Goal: Task Accomplishment & Management: Use online tool/utility

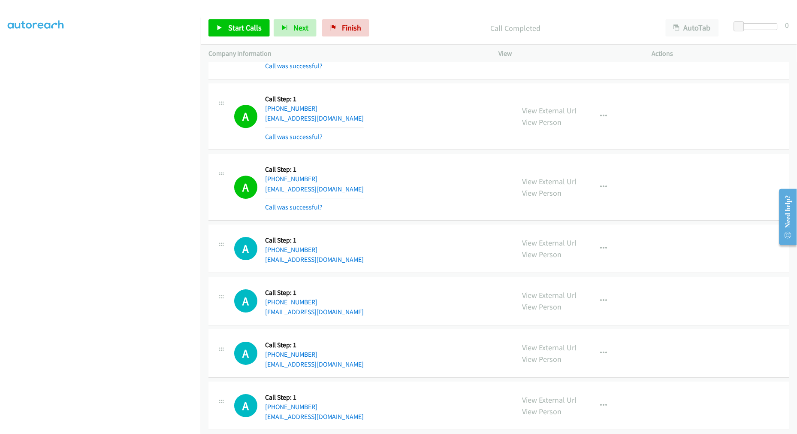
scroll to position [3333, 0]
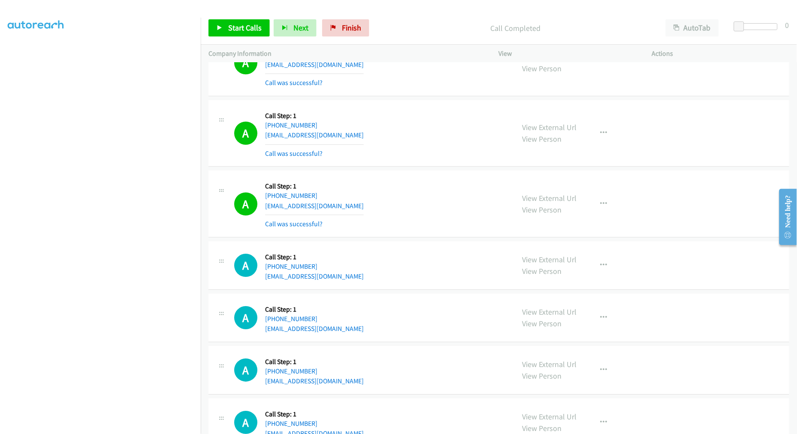
click at [431, 41] on div "Start Calls Pause Next Finish Call Completed AutoTab AutoTab 0" at bounding box center [499, 28] width 596 height 33
drag, startPoint x: 247, startPoint y: 28, endPoint x: 298, endPoint y: 120, distance: 105.7
click at [247, 28] on span "Start Calls" at bounding box center [244, 28] width 33 height 10
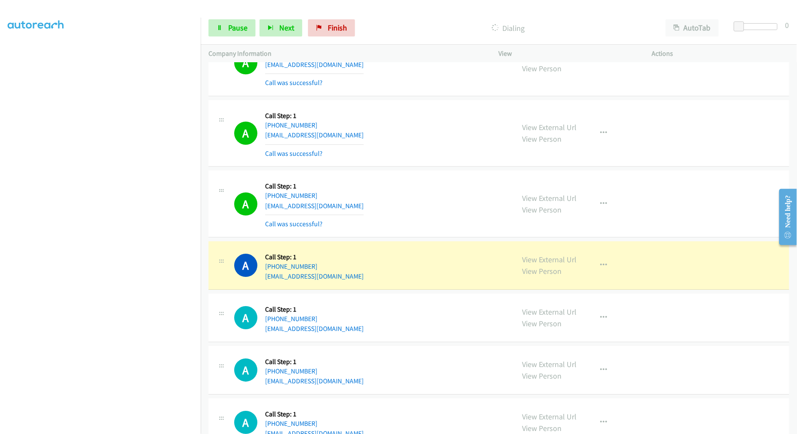
click at [434, 179] on div "A Callback Scheduled Call Step: 1 America/Chicago +1 469-268-7197 zuruapparel@g…" at bounding box center [498, 203] width 581 height 67
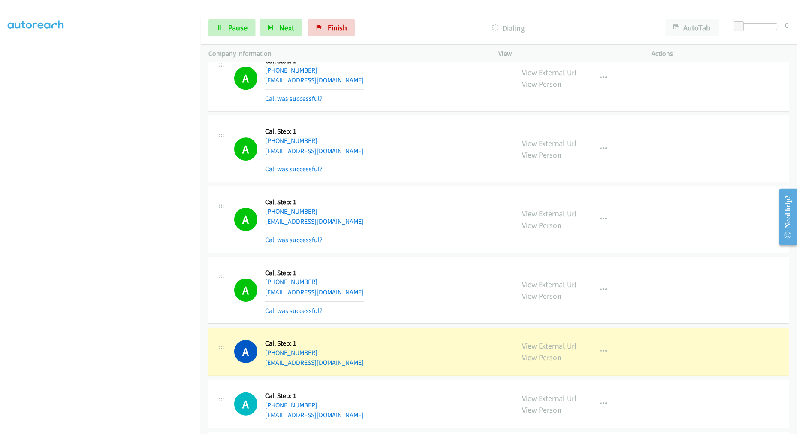
scroll to position [3476, 0]
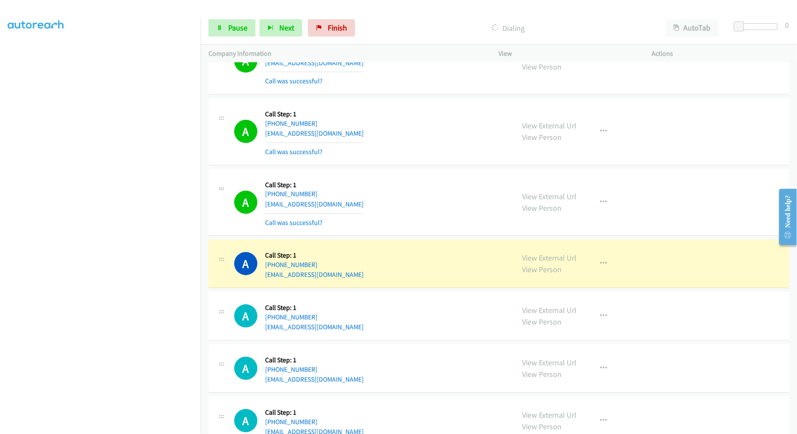
drag, startPoint x: 532, startPoint y: 261, endPoint x: 518, endPoint y: 241, distance: 23.9
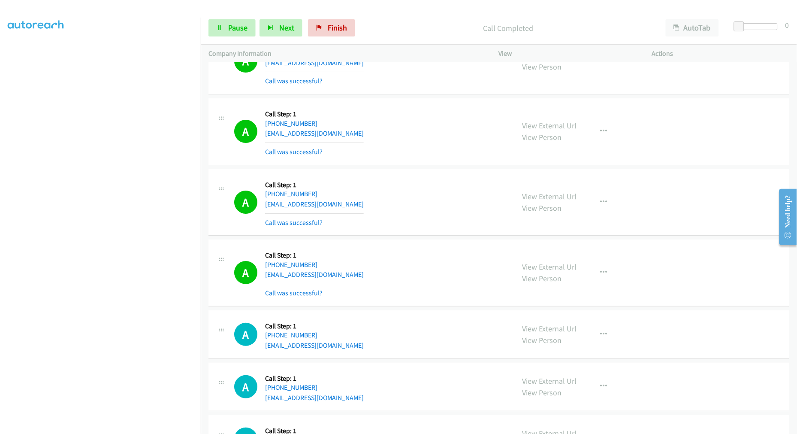
scroll to position [3667, 0]
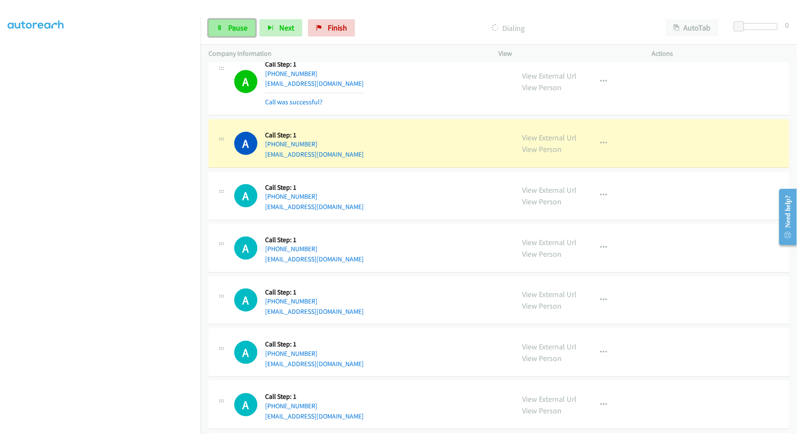
click at [252, 31] on link "Pause" at bounding box center [231, 27] width 47 height 17
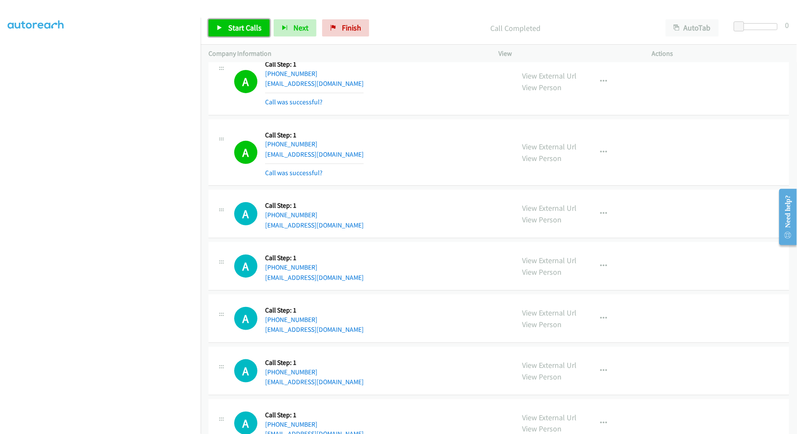
click at [238, 31] on span "Start Calls" at bounding box center [244, 28] width 33 height 10
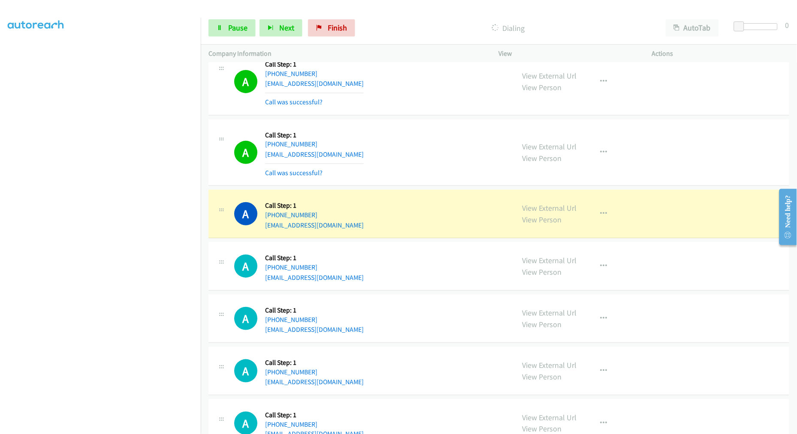
click at [148, 427] on aside "Dialing Mode: Power | Switch to Preview My Lists" at bounding box center [100, 213] width 201 height 475
click at [501, 149] on div "A Callback Scheduled Call Step: 1 America/New_York +1 732-507-2064 popepenne@gm…" at bounding box center [361, 152] width 306 height 51
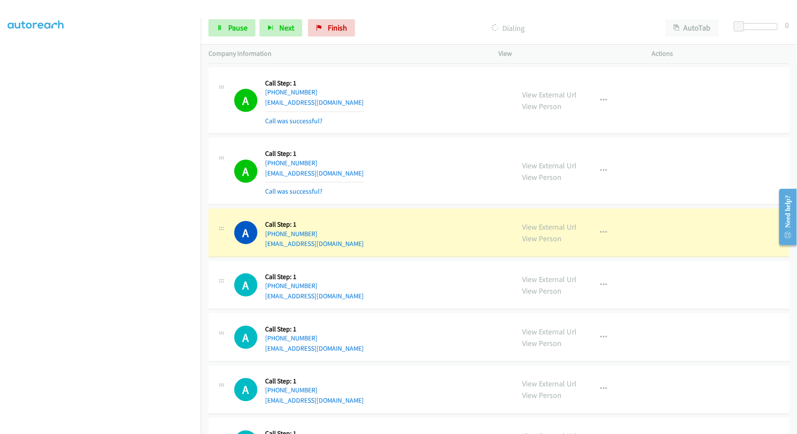
scroll to position [3810, 0]
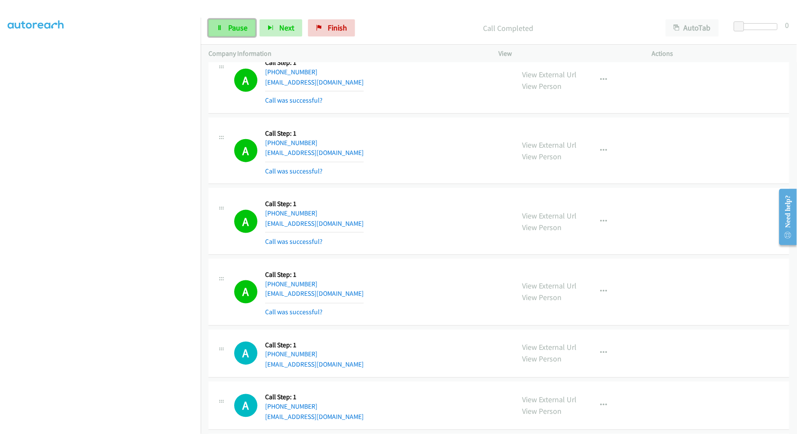
click at [241, 31] on span "Pause" at bounding box center [237, 28] width 19 height 10
click at [241, 31] on span "Start Calls" at bounding box center [244, 28] width 33 height 10
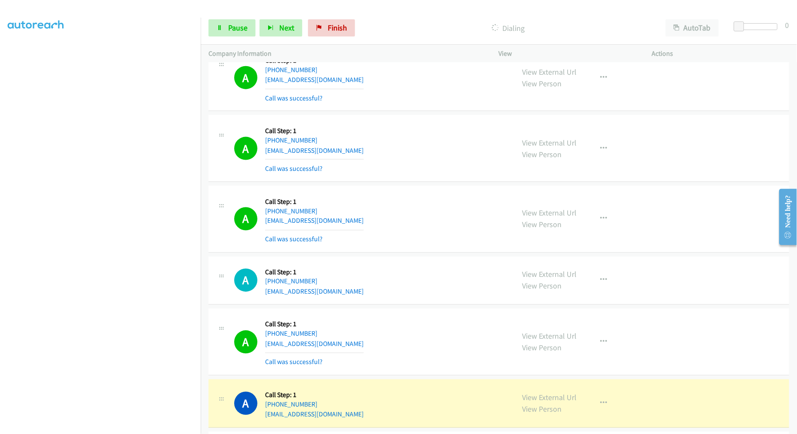
scroll to position [3953, 0]
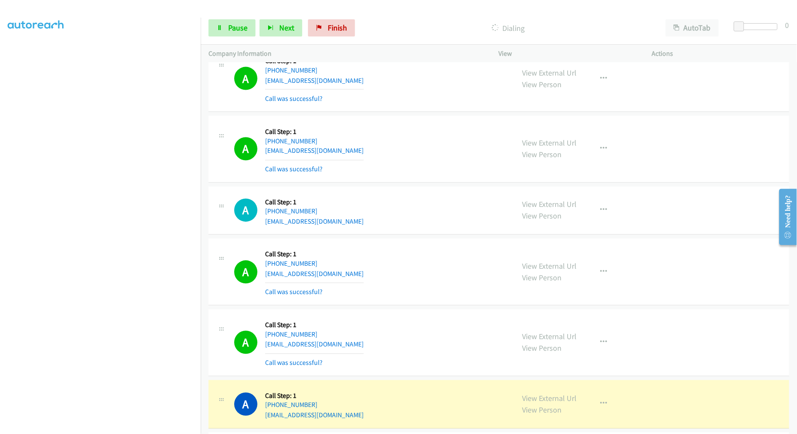
click at [216, 301] on div "A Callback Scheduled Call Step: 1 America/New_York +1 843-496-1543 devindavis93…" at bounding box center [498, 271] width 581 height 67
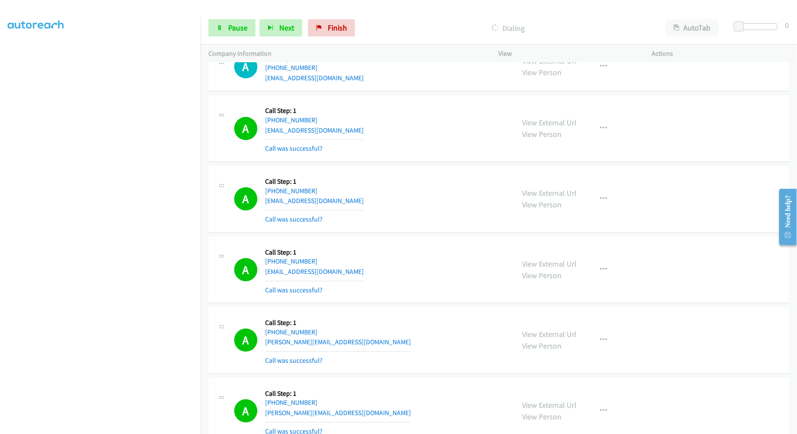
scroll to position [4191, 0]
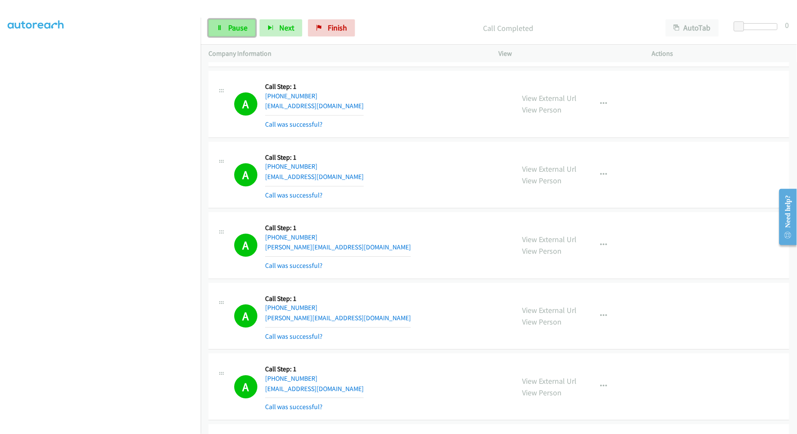
click at [230, 31] on span "Pause" at bounding box center [237, 28] width 19 height 10
click at [235, 29] on span "Start Calls" at bounding box center [244, 28] width 33 height 10
click at [229, 32] on span "Pause" at bounding box center [237, 28] width 19 height 10
click at [240, 30] on span "Start Calls" at bounding box center [244, 28] width 33 height 10
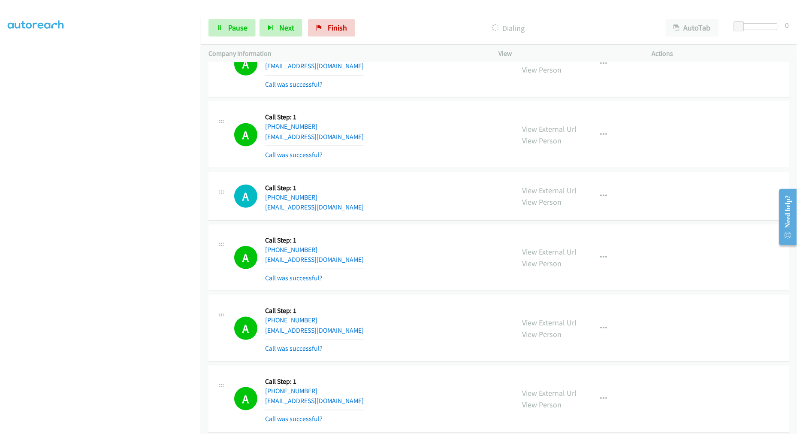
scroll to position [4620, 0]
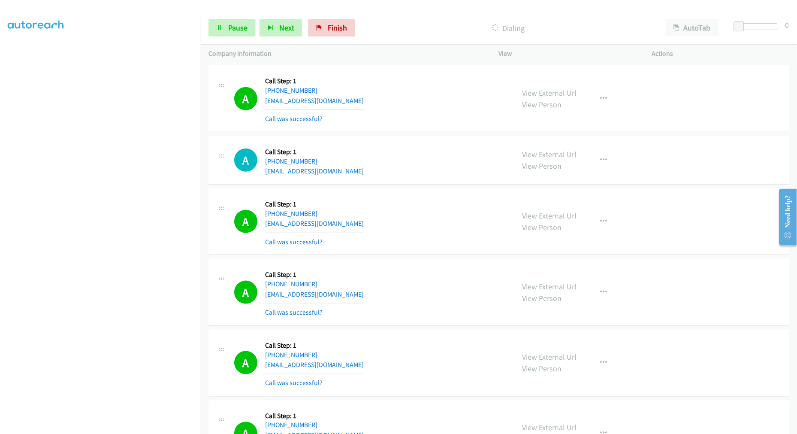
click at [96, 426] on section at bounding box center [100, 230] width 185 height 410
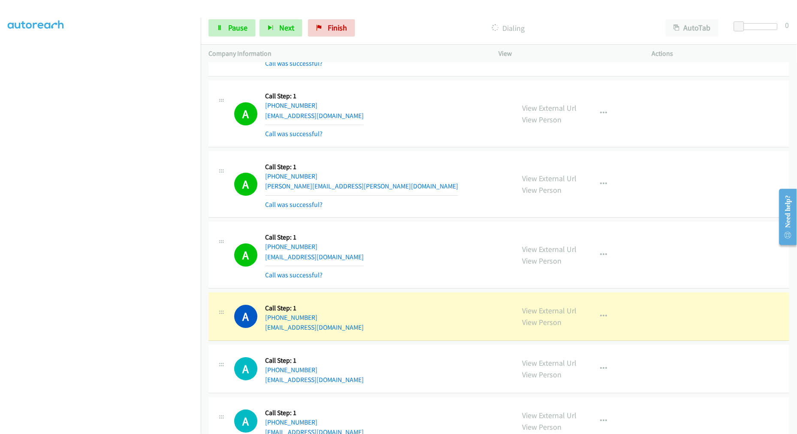
scroll to position [5239, 0]
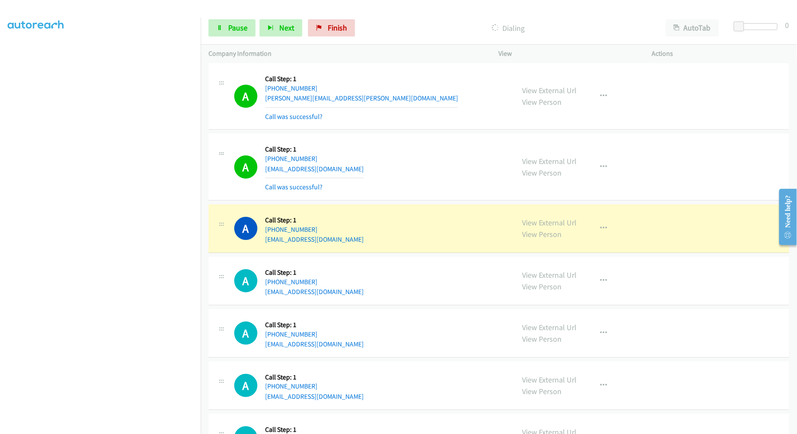
drag, startPoint x: 524, startPoint y: 225, endPoint x: 511, endPoint y: 207, distance: 22.2
drag, startPoint x: 343, startPoint y: 239, endPoint x: 361, endPoint y: 239, distance: 18.0
click at [361, 239] on div "A Callback Scheduled Call Step: 1 America/New_York +1 215-833-8833 astrongmiami…" at bounding box center [370, 228] width 272 height 33
click at [369, 233] on div "A Callback Scheduled Call Step: 1 America/New_York +1 215-833-8833 astrongmiami…" at bounding box center [370, 228] width 272 height 33
drag, startPoint x: 237, startPoint y: 26, endPoint x: 247, endPoint y: 57, distance: 33.2
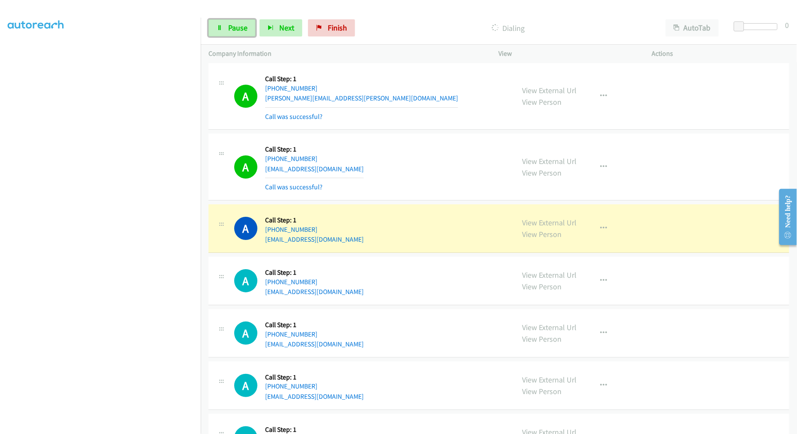
click at [237, 26] on span "Pause" at bounding box center [237, 28] width 19 height 10
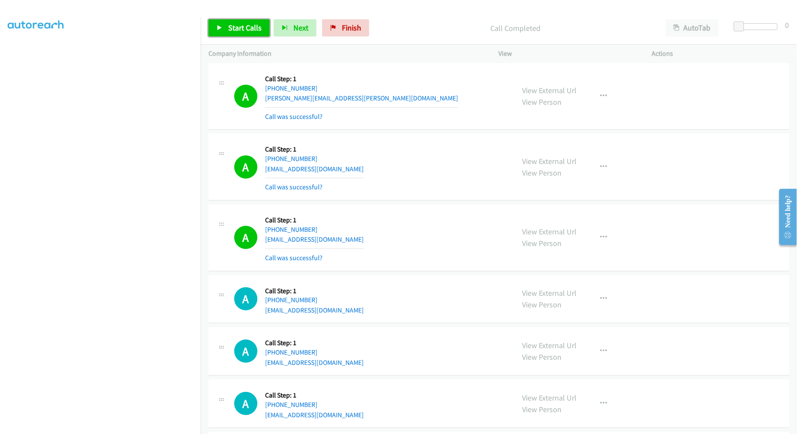
click at [238, 32] on span "Start Calls" at bounding box center [244, 28] width 33 height 10
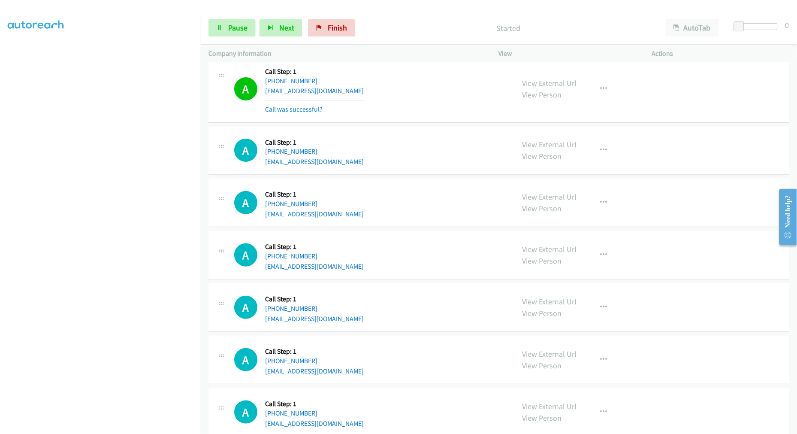
scroll to position [5335, 0]
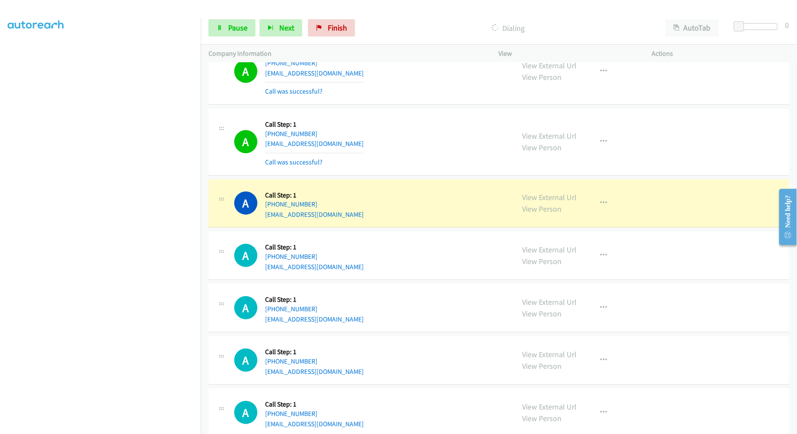
click at [432, 166] on div "A Callback Scheduled Call Step: 1 America/New_York +1 215-833-8833 astrongmiami…" at bounding box center [370, 141] width 272 height 51
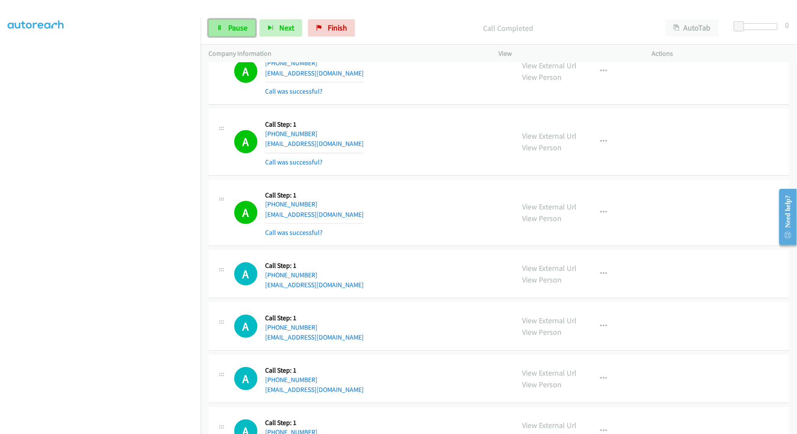
click at [228, 22] on link "Pause" at bounding box center [231, 27] width 47 height 17
click at [230, 27] on span "Start Calls" at bounding box center [244, 28] width 33 height 10
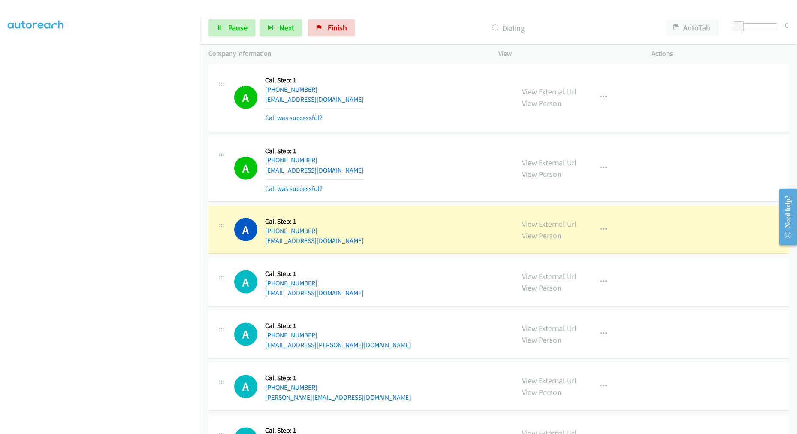
scroll to position [5573, 0]
drag, startPoint x: 419, startPoint y: 200, endPoint x: 412, endPoint y: 202, distance: 7.6
click at [412, 202] on div "A Callback Scheduled Call Step: 1 America/New_York +1 407-280-6124 devonromeo60…" at bounding box center [498, 168] width 581 height 67
click at [418, 203] on td "A Callback Scheduled Call Step: 1 America/New_York +1 407-280-6124 devonromeo60…" at bounding box center [499, 167] width 596 height 71
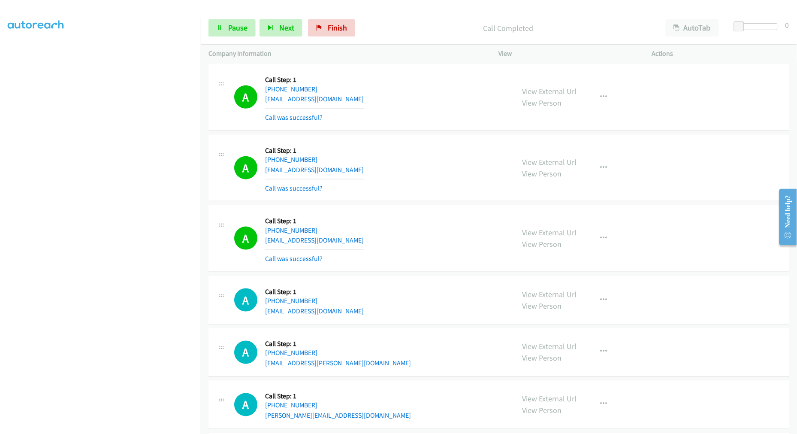
click at [415, 203] on td "A Callback Scheduled Call Step: 1 America/New_York +1 407-280-6124 devonromeo60…" at bounding box center [499, 167] width 596 height 71
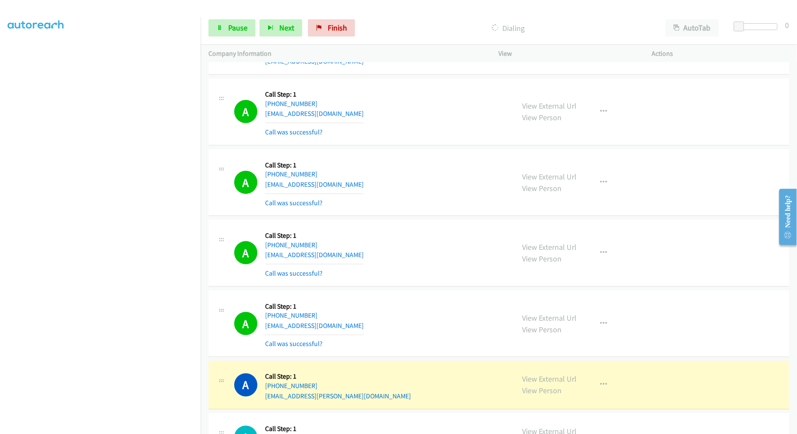
scroll to position [5653, 0]
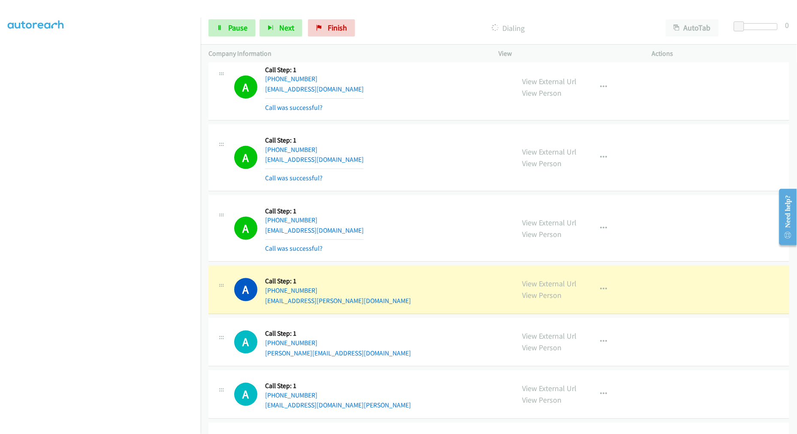
drag, startPoint x: 409, startPoint y: 194, endPoint x: 405, endPoint y: 194, distance: 4.7
click at [405, 191] on div "A Callback Scheduled Call Step: 1 America/New_York +1 904-718-4022 milessilva40…" at bounding box center [498, 157] width 581 height 67
drag, startPoint x: 542, startPoint y: 288, endPoint x: 442, endPoint y: 129, distance: 187.9
click at [233, 27] on span "Pause" at bounding box center [237, 28] width 19 height 10
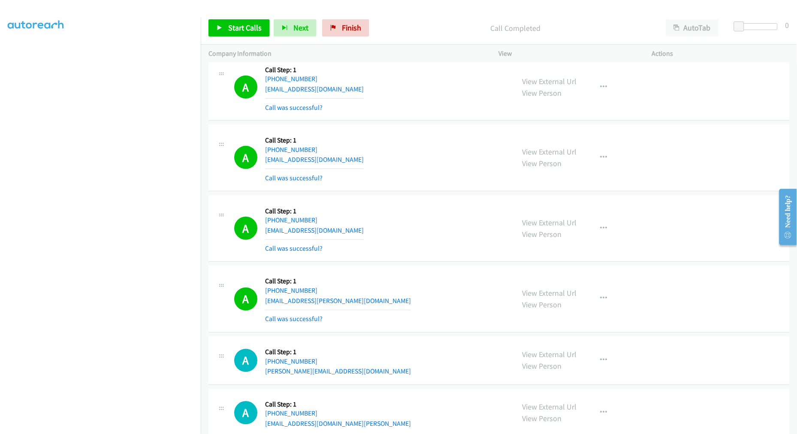
click at [417, 129] on div "A Callback Scheduled Call Step: 1 America/New_York +1 904-718-4022 milessilva40…" at bounding box center [498, 157] width 581 height 67
click at [249, 31] on span "Start Calls" at bounding box center [244, 28] width 33 height 10
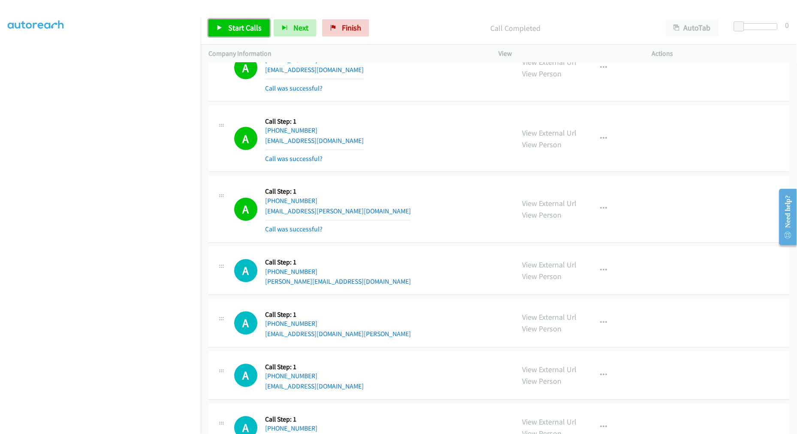
scroll to position [5796, 0]
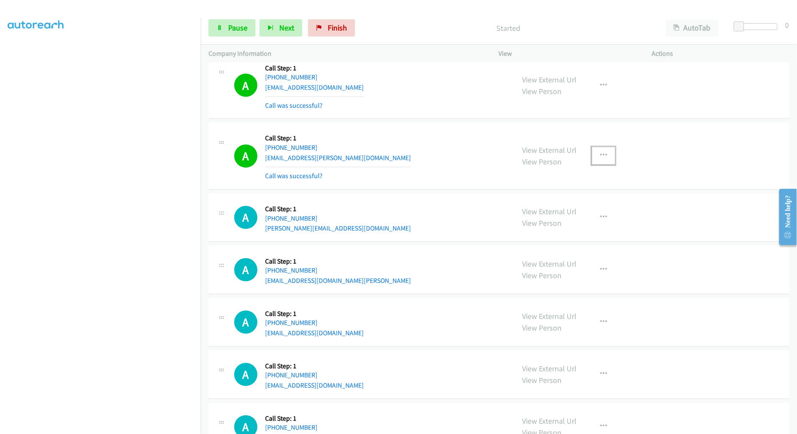
click at [605, 164] on button "button" at bounding box center [603, 155] width 23 height 17
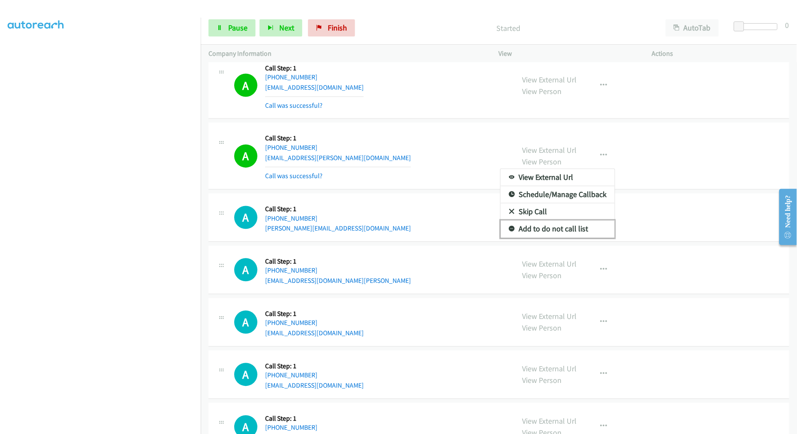
drag, startPoint x: 558, startPoint y: 231, endPoint x: 409, endPoint y: 172, distance: 160.4
click at [557, 231] on link "Add to do not call list" at bounding box center [557, 228] width 114 height 17
click at [405, 170] on div "A Callback Scheduled Call Step: 1 America/New_York +1 508-838-8738 durval.tavar…" at bounding box center [370, 155] width 272 height 51
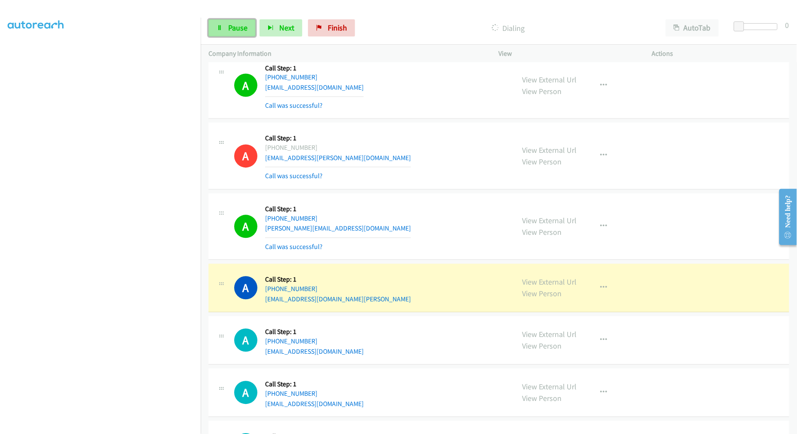
click at [229, 27] on span "Pause" at bounding box center [237, 28] width 19 height 10
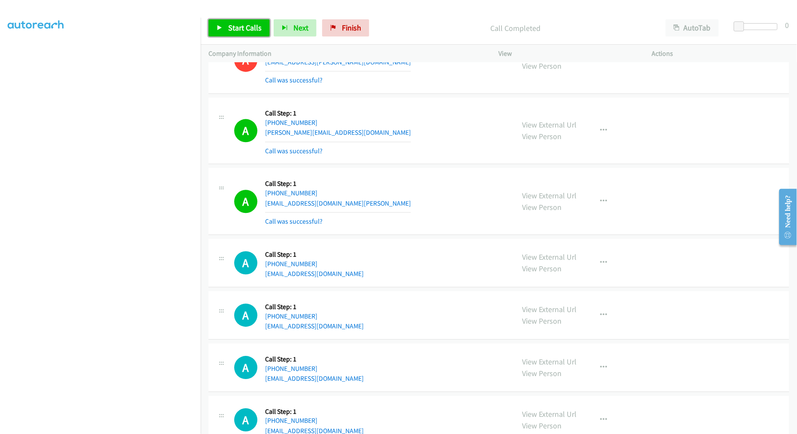
click at [246, 31] on span "Start Calls" at bounding box center [244, 28] width 33 height 10
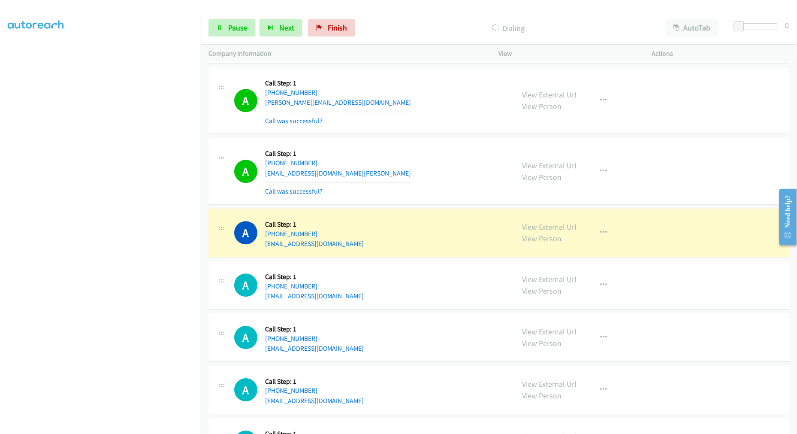
scroll to position [5939, 0]
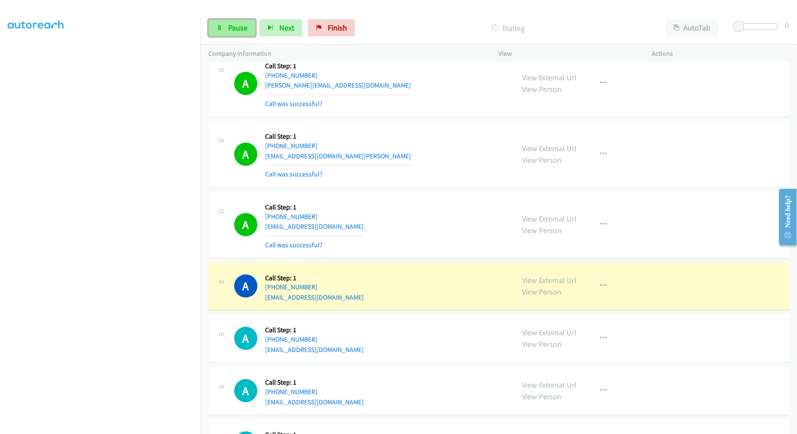
click at [241, 33] on link "Pause" at bounding box center [231, 27] width 47 height 17
click at [414, 213] on div "A Callback Scheduled Call Step: 1 America/Chicago +1 806-786-1650 efoxwo@gmail.…" at bounding box center [370, 224] width 272 height 51
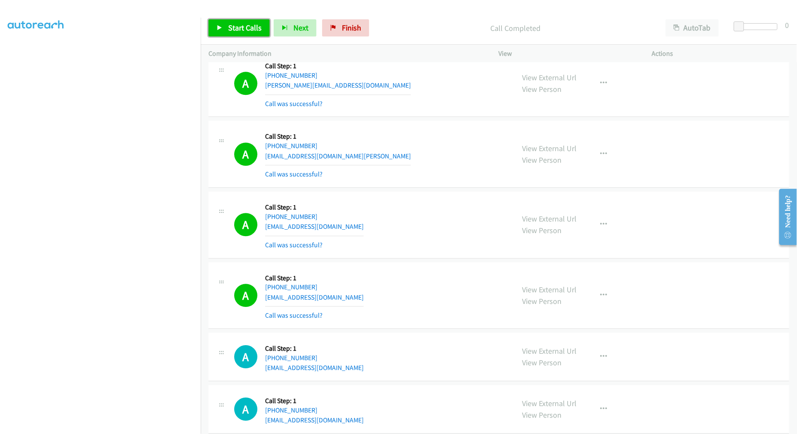
click at [258, 30] on span "Start Calls" at bounding box center [244, 28] width 33 height 10
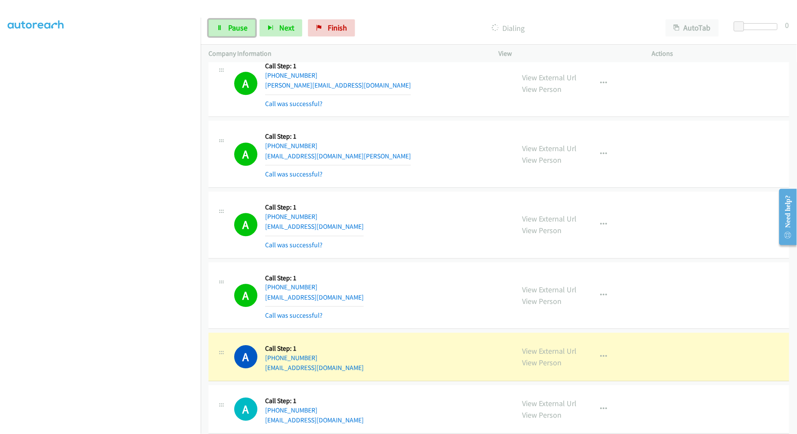
click at [223, 32] on link "Pause" at bounding box center [231, 27] width 47 height 17
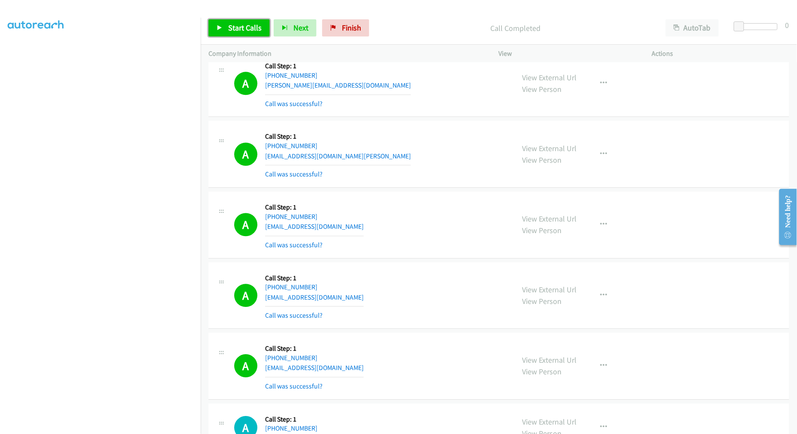
click at [247, 26] on span "Start Calls" at bounding box center [244, 28] width 33 height 10
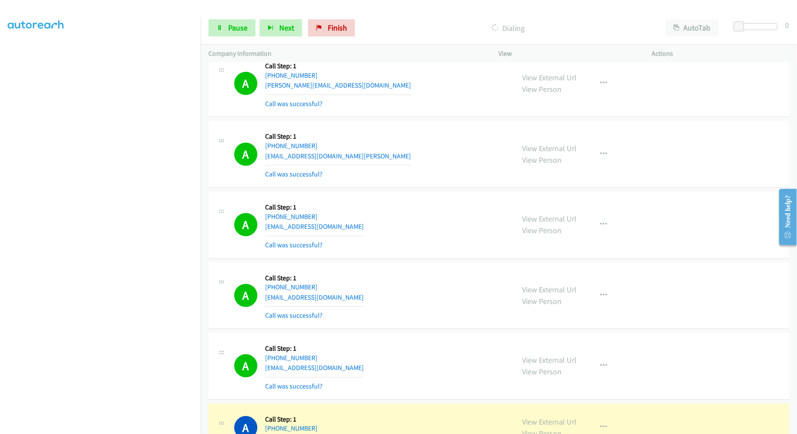
click at [441, 203] on div "A Callback Scheduled Call Step: 1 America/Chicago +1 806-786-1650 efoxwo@gmail.…" at bounding box center [370, 224] width 272 height 51
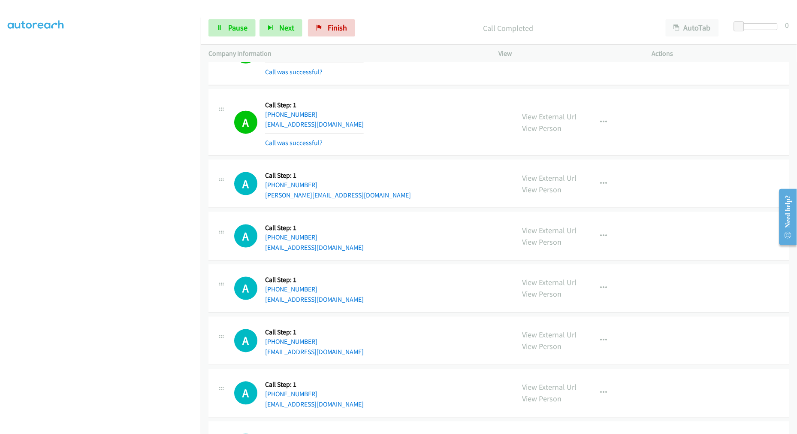
scroll to position [6558, 0]
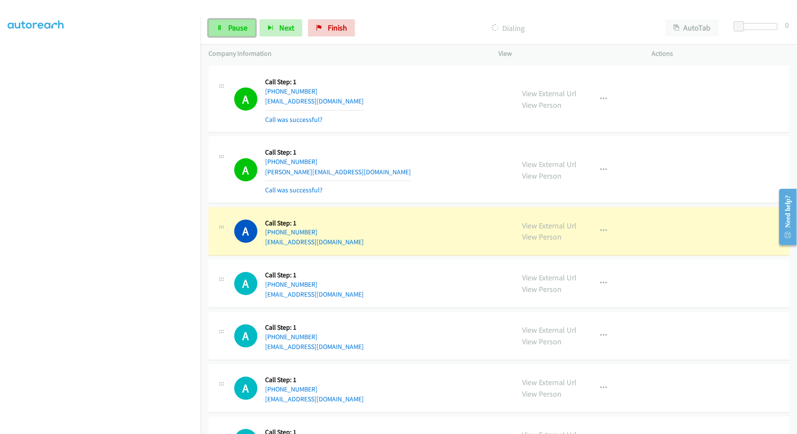
click at [250, 28] on link "Pause" at bounding box center [231, 27] width 47 height 17
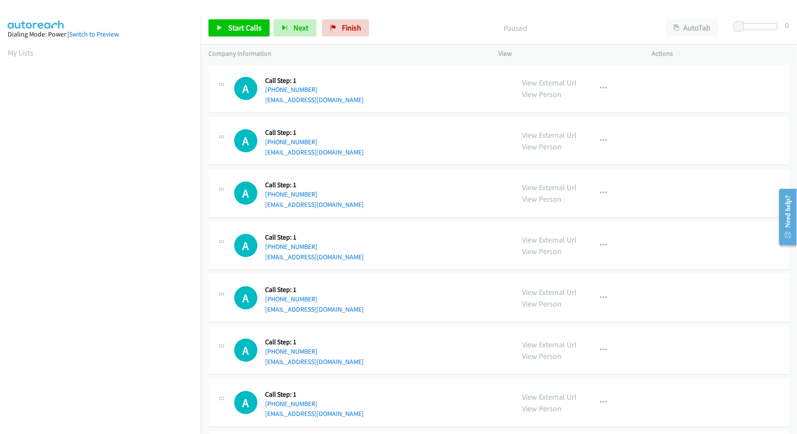
click at [414, 166] on td "A Callback Scheduled Call Step: 1 America/New_York [PHONE_NUMBER] [EMAIL_ADDRES…" at bounding box center [499, 141] width 596 height 52
click at [229, 26] on span "Start Calls" at bounding box center [244, 28] width 33 height 10
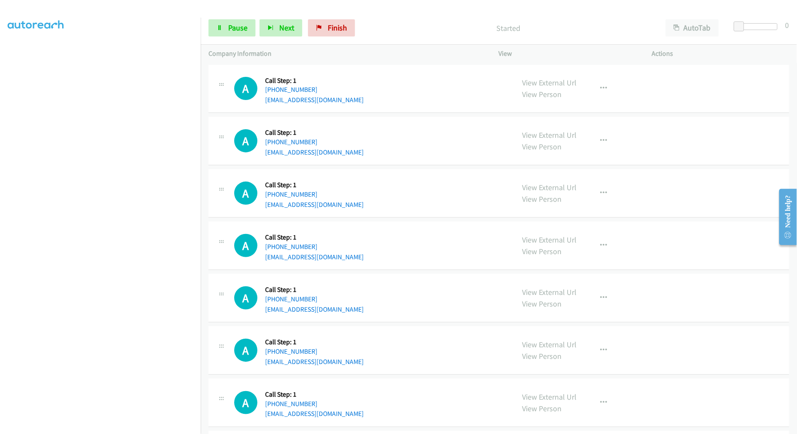
scroll to position [48, 0]
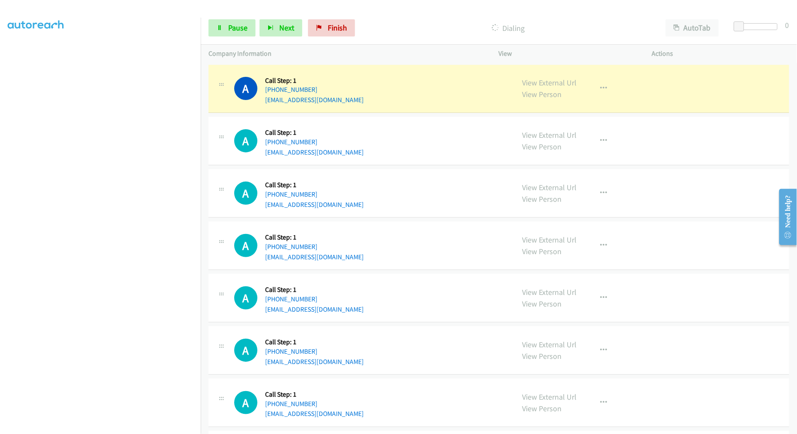
click at [412, 220] on td "A Callback Scheduled Call Step: 1 America/New_York [PHONE_NUMBER] [EMAIL_ADDRES…" at bounding box center [499, 246] width 596 height 52
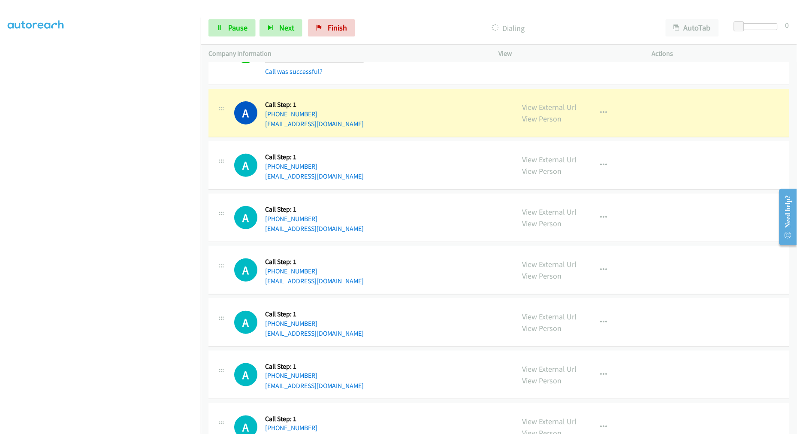
scroll to position [0, 0]
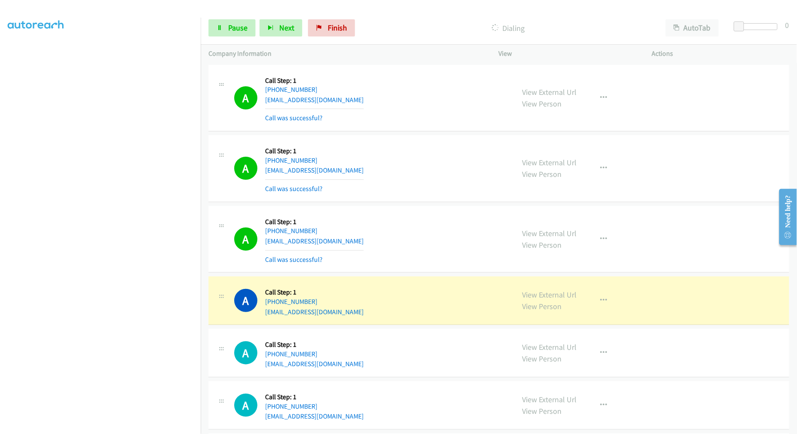
drag, startPoint x: 534, startPoint y: 298, endPoint x: 524, endPoint y: 277, distance: 23.0
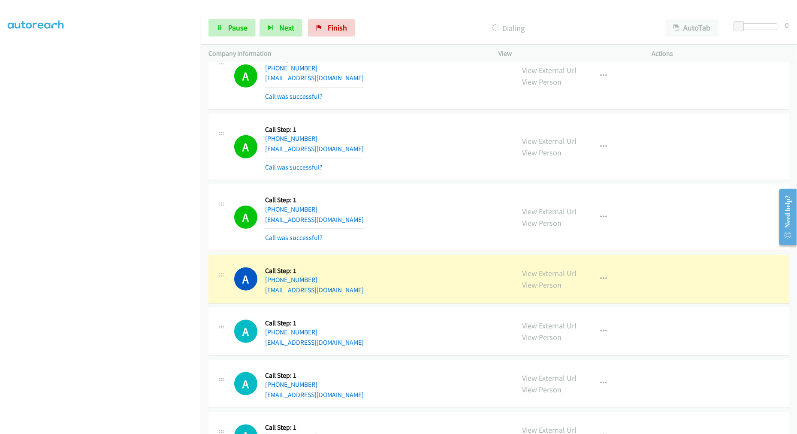
scroll to position [95, 0]
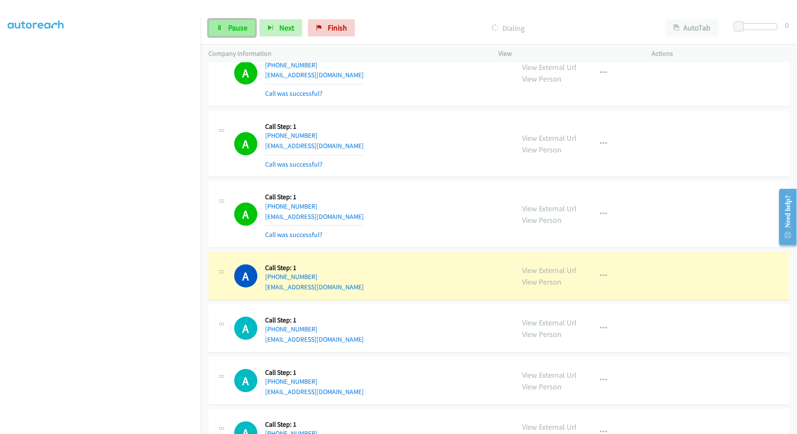
click at [244, 29] on span "Pause" at bounding box center [237, 28] width 19 height 10
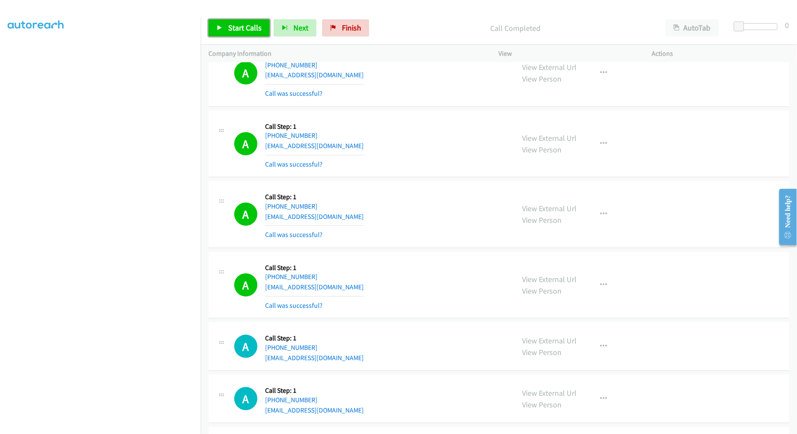
click at [224, 21] on link "Start Calls" at bounding box center [238, 27] width 61 height 17
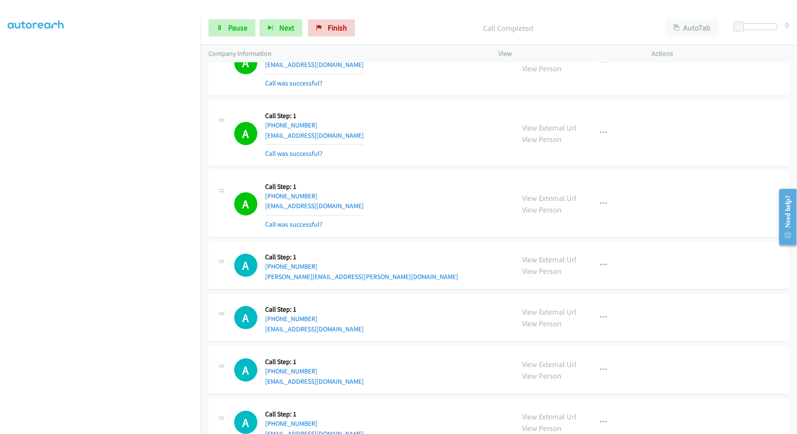
scroll to position [810, 0]
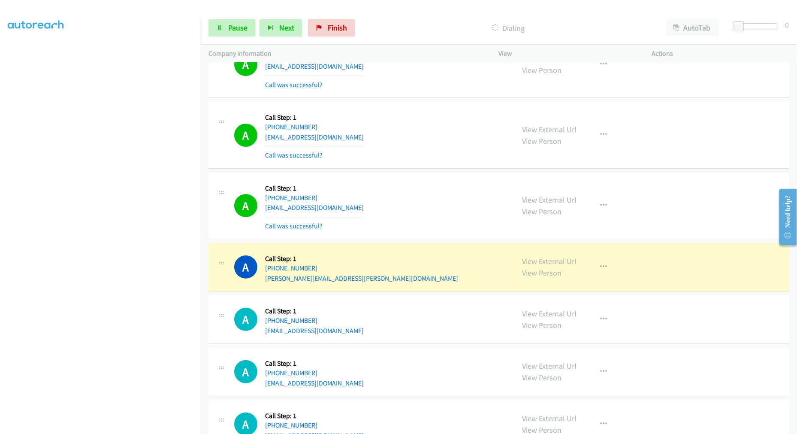
drag, startPoint x: 549, startPoint y: 262, endPoint x: 410, endPoint y: 27, distance: 272.6
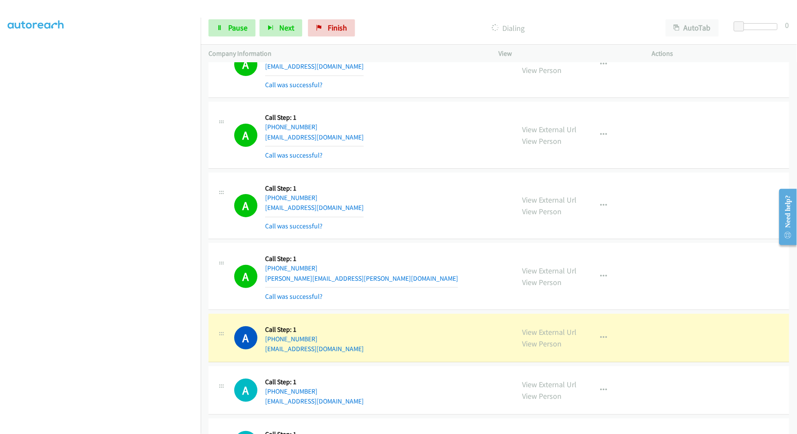
scroll to position [858, 0]
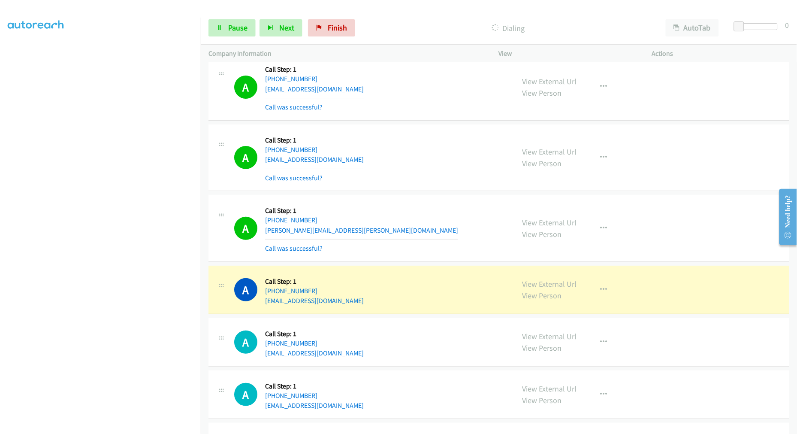
click at [415, 195] on td "A Callback Scheduled Call Step: 1 America/Los_Angeles [PHONE_NUMBER] [PERSON_NA…" at bounding box center [499, 228] width 596 height 71
click at [416, 194] on td "A Callback Scheduled Call Step: 1 America/Los_Angeles [PHONE_NUMBER] [PERSON_NA…" at bounding box center [499, 228] width 596 height 71
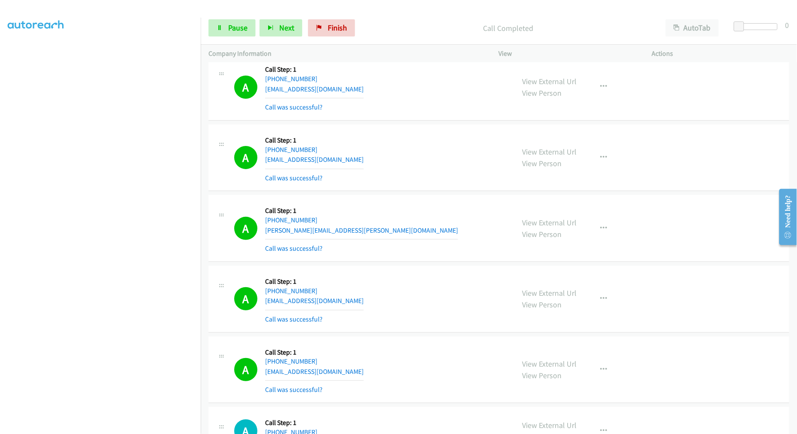
click at [429, 244] on div "A Callback Scheduled Call Step: 1 America/Los_Angeles [PHONE_NUMBER] [PERSON_NA…" at bounding box center [370, 227] width 272 height 51
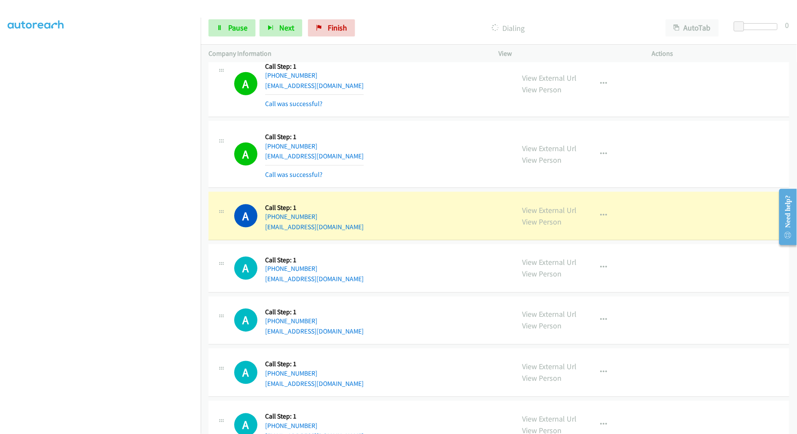
drag, startPoint x: 541, startPoint y: 215, endPoint x: 446, endPoint y: 127, distance: 129.3
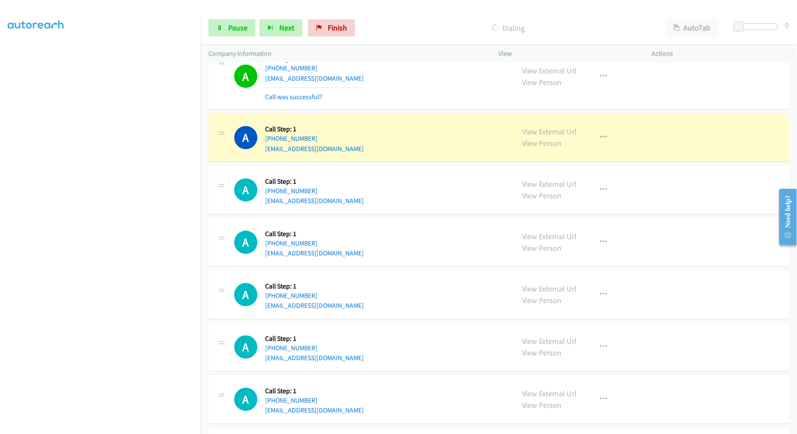
scroll to position [1195, 0]
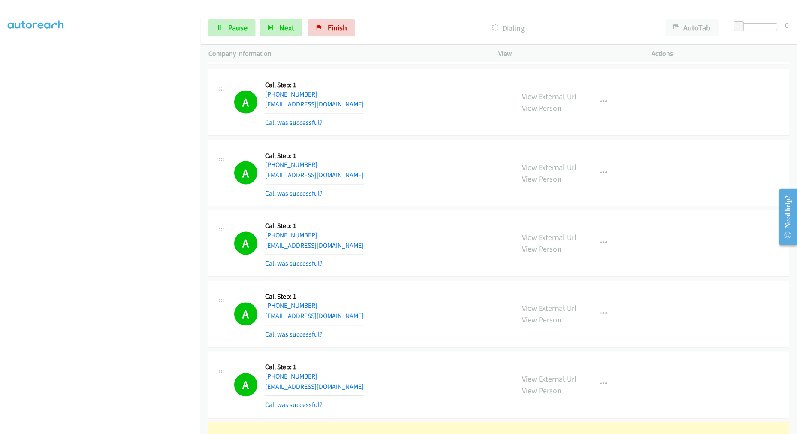
click at [435, 190] on div "A Callback Scheduled Call Step: 1 America/New_York [PHONE_NUMBER] [EMAIL_ADDRES…" at bounding box center [370, 173] width 272 height 51
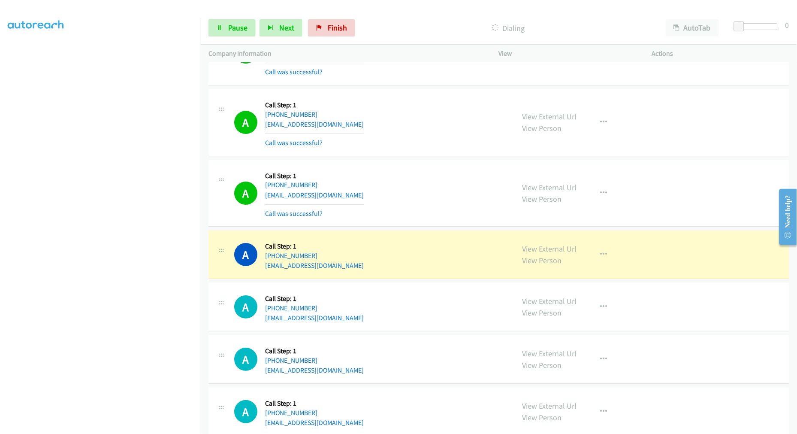
scroll to position [1671, 0]
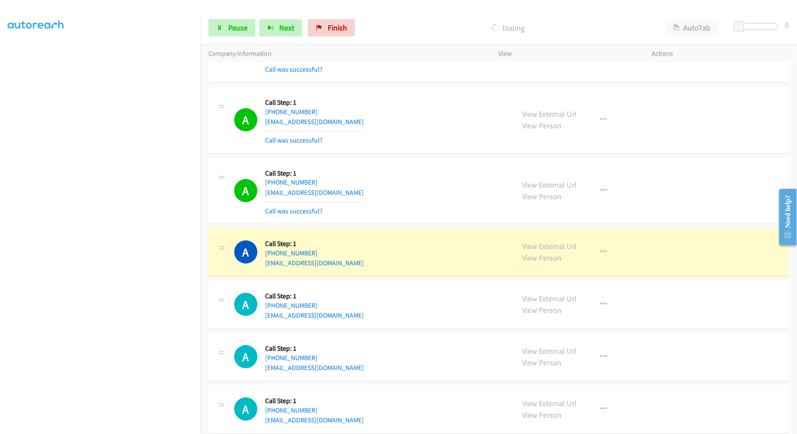
drag, startPoint x: 545, startPoint y: 244, endPoint x: 479, endPoint y: 164, distance: 103.9
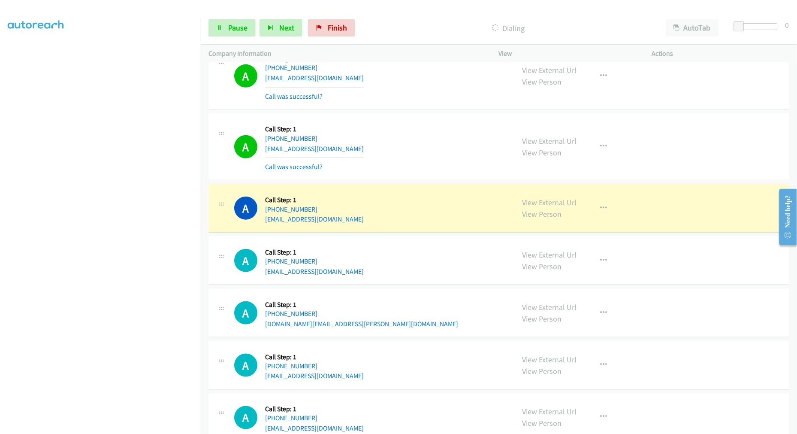
scroll to position [1910, 0]
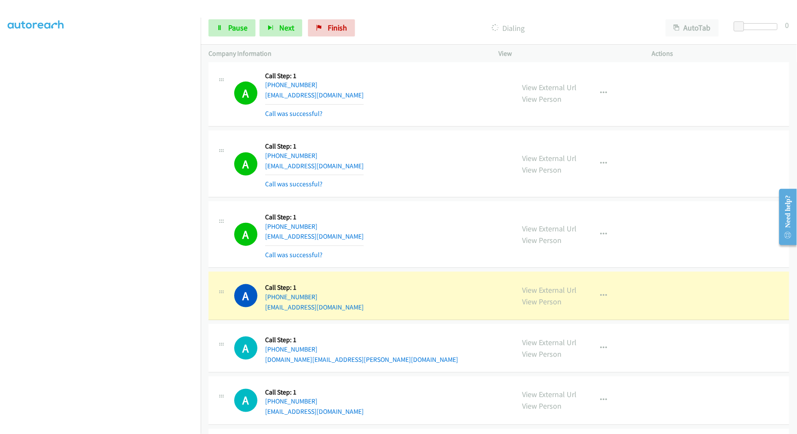
click at [455, 172] on div "A Callback Scheduled Call Step: 1 America/Los_Angeles [PHONE_NUMBER] [EMAIL_ADD…" at bounding box center [370, 163] width 272 height 51
click at [221, 36] on link "Pause" at bounding box center [231, 27] width 47 height 17
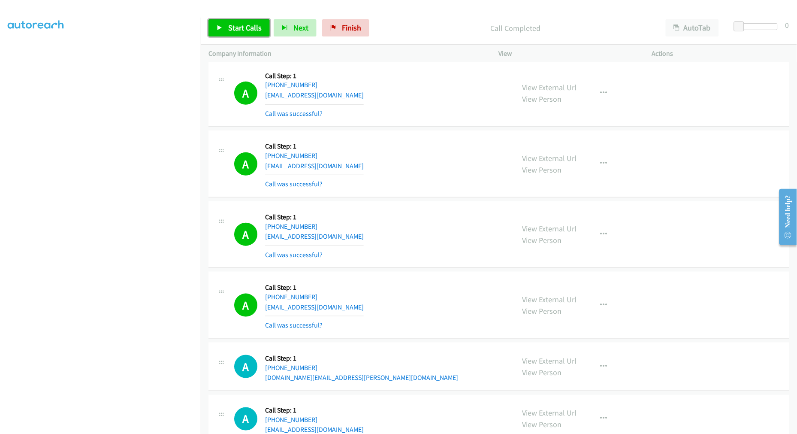
click at [254, 30] on span "Start Calls" at bounding box center [244, 28] width 33 height 10
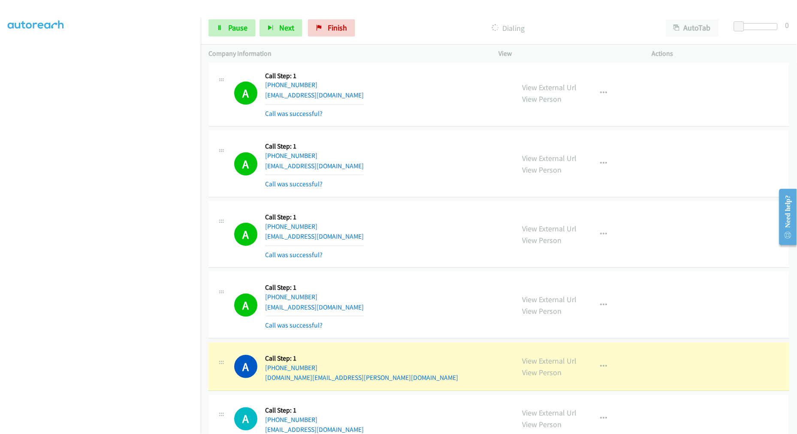
click at [140, 427] on section at bounding box center [100, 230] width 185 height 410
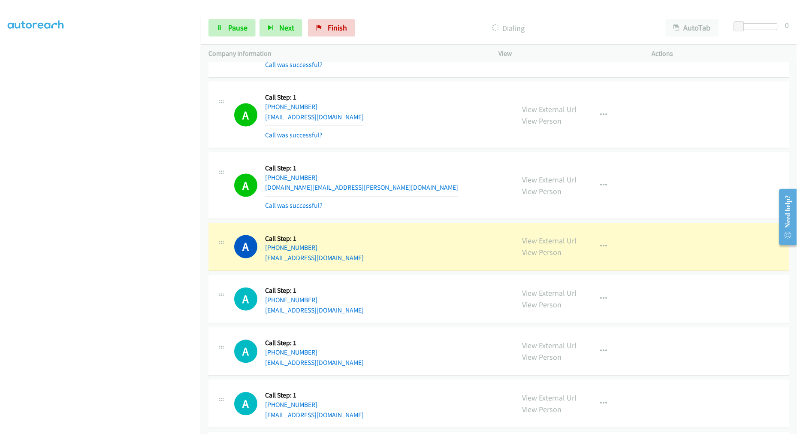
scroll to position [2100, 0]
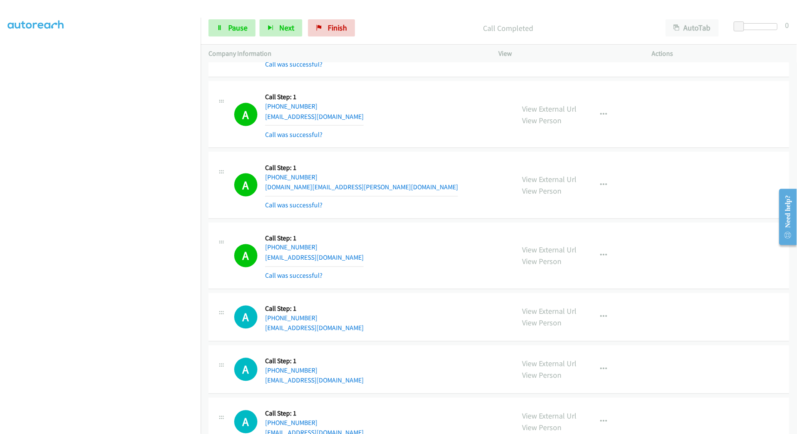
click at [219, 15] on div "Start Calls Pause Next Finish Call Completed AutoTab AutoTab 0" at bounding box center [499, 28] width 596 height 33
click at [241, 25] on span "Pause" at bounding box center [237, 28] width 19 height 10
click at [225, 24] on link "Start Calls" at bounding box center [238, 27] width 61 height 17
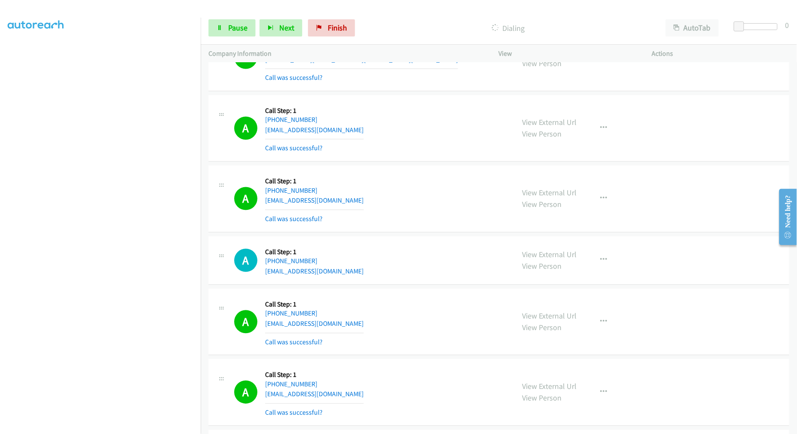
scroll to position [2148, 0]
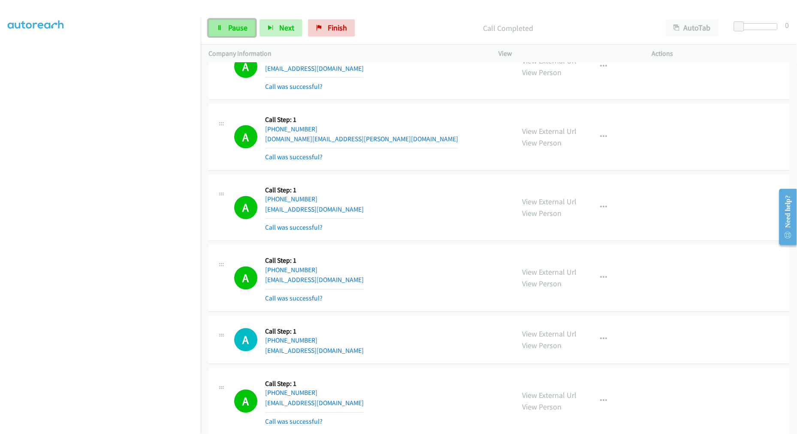
click at [238, 33] on link "Pause" at bounding box center [231, 27] width 47 height 17
click at [235, 28] on span "Start Calls" at bounding box center [244, 28] width 33 height 10
click at [117, 426] on section at bounding box center [100, 230] width 185 height 410
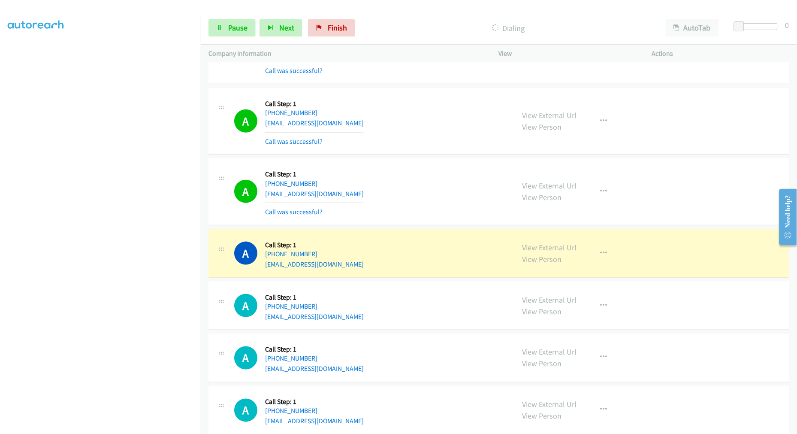
scroll to position [3768, 0]
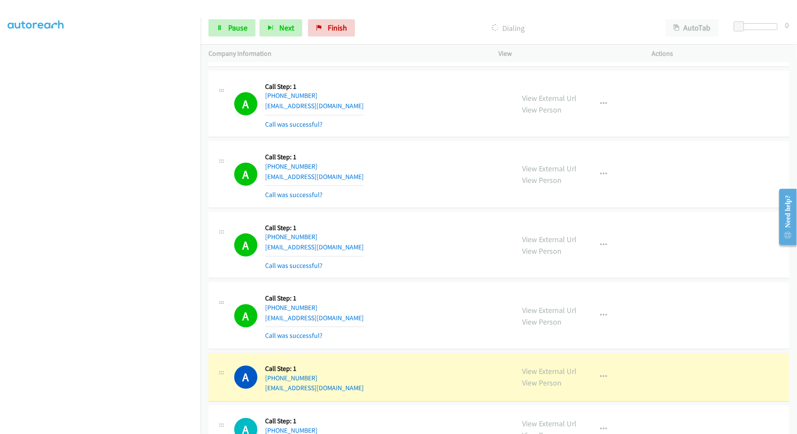
click at [99, 428] on section at bounding box center [100, 230] width 185 height 410
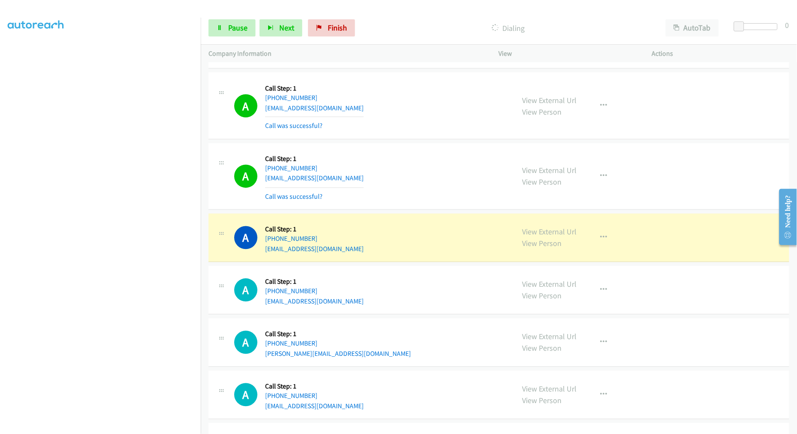
scroll to position [4006, 0]
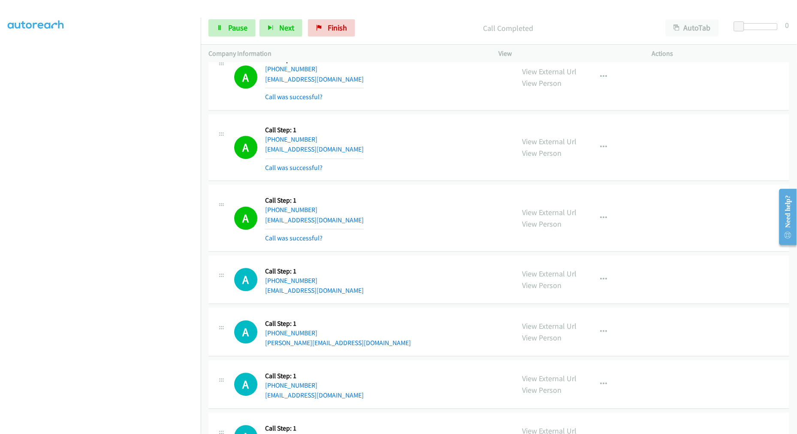
click at [406, 178] on div "A Callback Scheduled Call Step: 1 America/Los_Angeles [PHONE_NUMBER] [EMAIL_ADD…" at bounding box center [498, 147] width 581 height 67
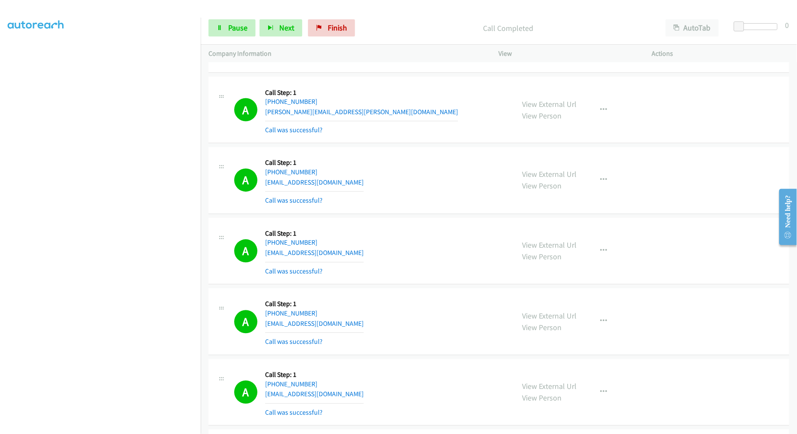
drag, startPoint x: 541, startPoint y: 249, endPoint x: 298, endPoint y: 7, distance: 342.3
click at [232, 29] on span "Pause" at bounding box center [237, 28] width 19 height 10
click at [238, 24] on span "Start Calls" at bounding box center [244, 28] width 33 height 10
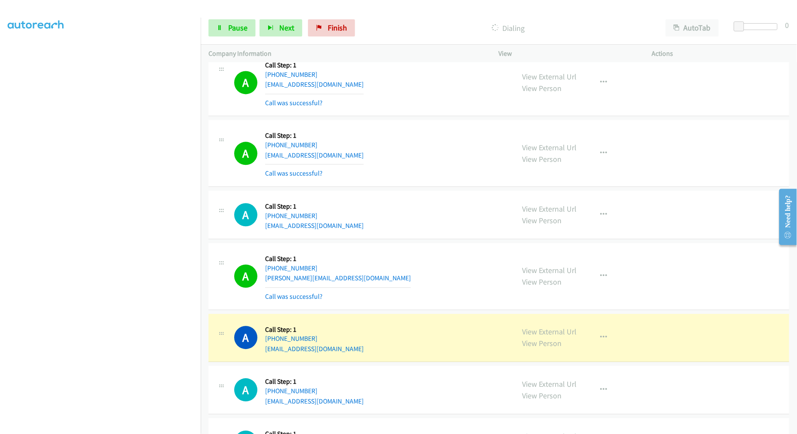
scroll to position [4129, 0]
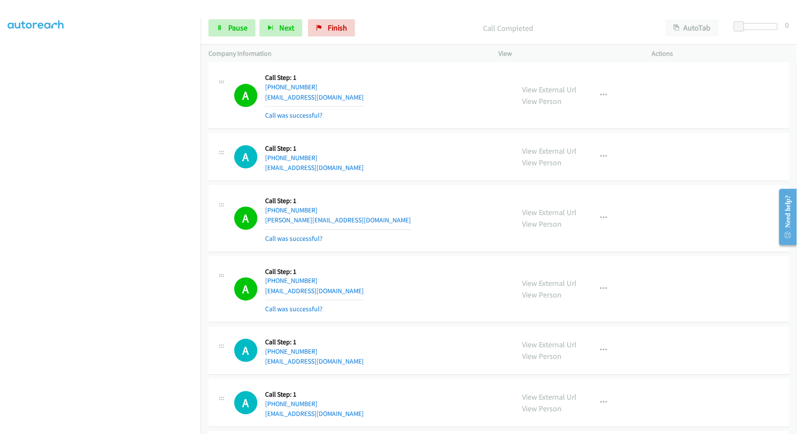
click at [412, 173] on div "A Callback Scheduled Call Step: 1 America/New_York [PHONE_NUMBER] [EMAIL_ADDRES…" at bounding box center [370, 156] width 272 height 33
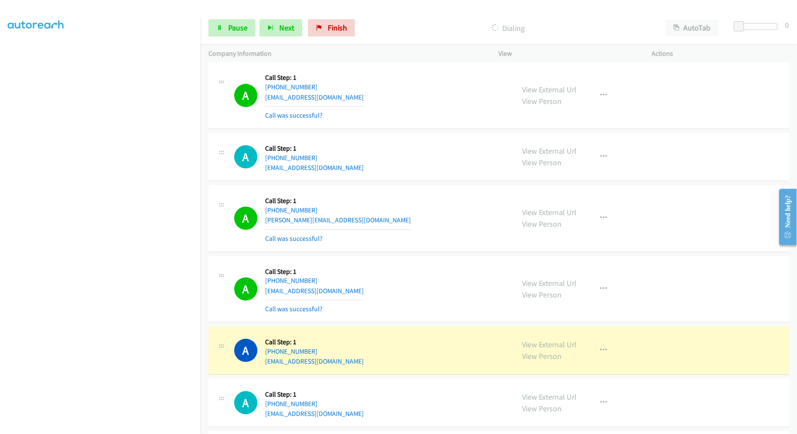
scroll to position [3074, 0]
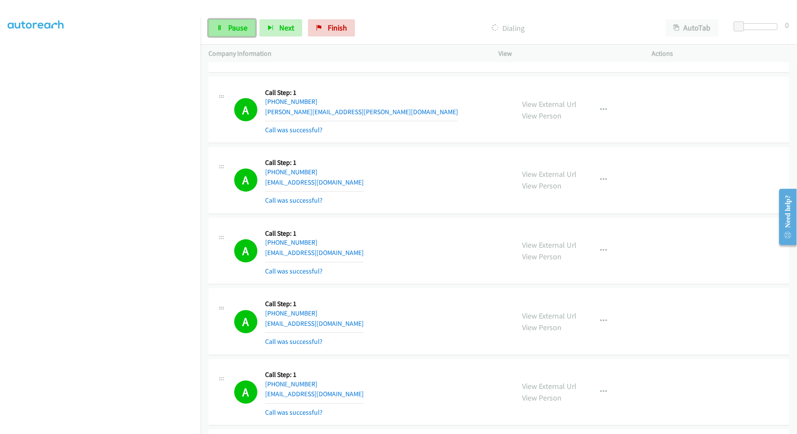
click at [217, 30] on icon at bounding box center [220, 28] width 6 height 6
click at [237, 27] on span "Start Calls" at bounding box center [244, 28] width 33 height 10
click at [599, 248] on button "button" at bounding box center [603, 250] width 23 height 17
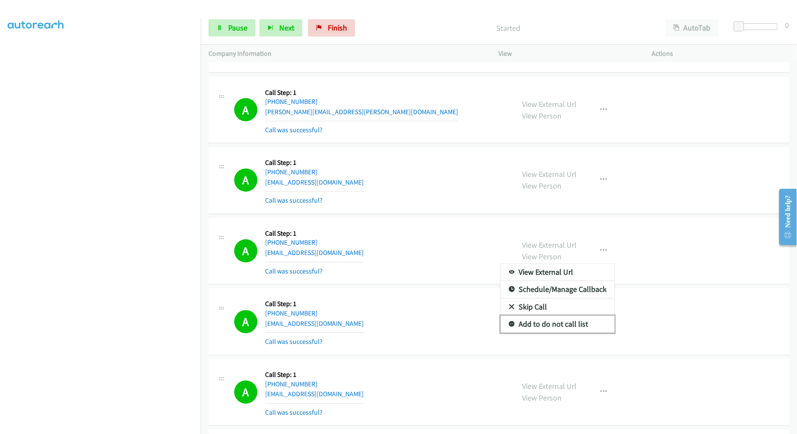
click at [541, 329] on link "Add to do not call list" at bounding box center [557, 324] width 114 height 17
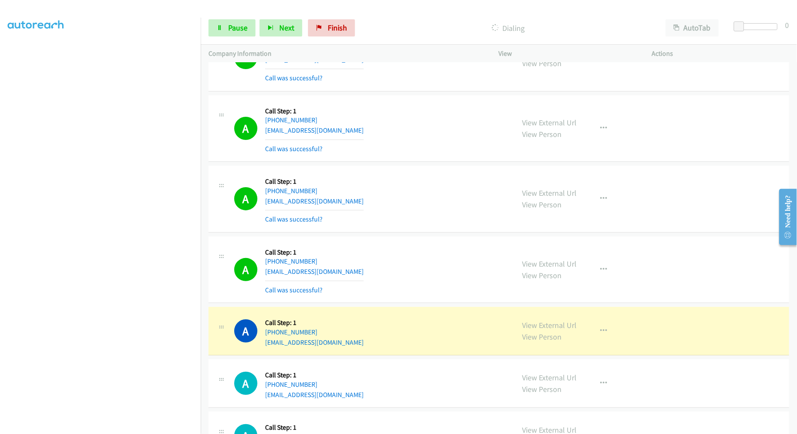
scroll to position [4551, 0]
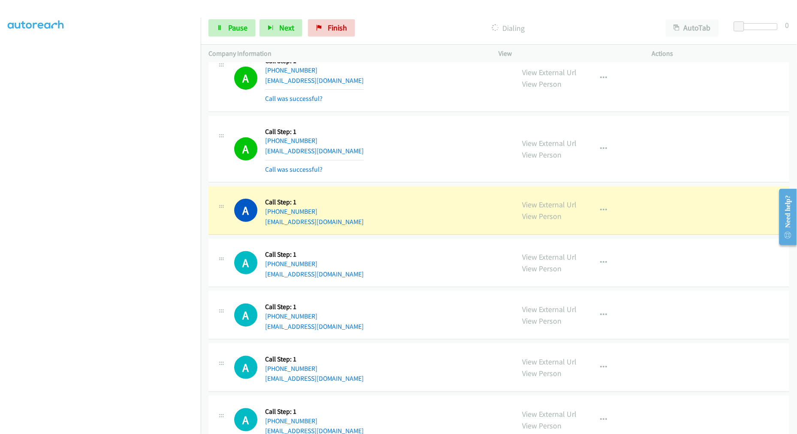
drag, startPoint x: 553, startPoint y: 207, endPoint x: 520, endPoint y: 168, distance: 51.1
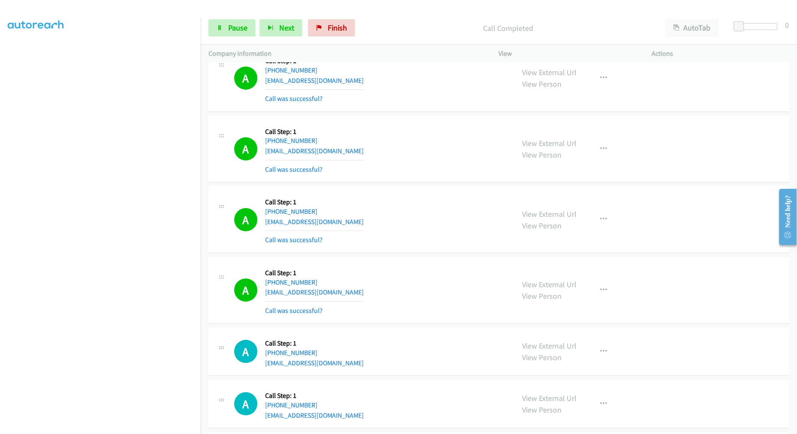
click at [668, 194] on div "A Callback Scheduled Call Step: 1 [GEOGRAPHIC_DATA]/[GEOGRAPHIC_DATA] [PHONE_NU…" at bounding box center [498, 219] width 581 height 67
click at [232, 30] on span "Pause" at bounding box center [237, 28] width 19 height 10
click at [241, 29] on span "Start Calls" at bounding box center [244, 28] width 33 height 10
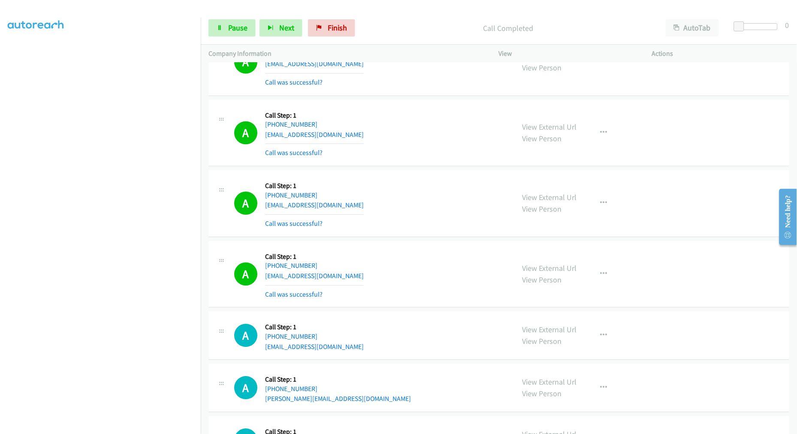
scroll to position [5075, 0]
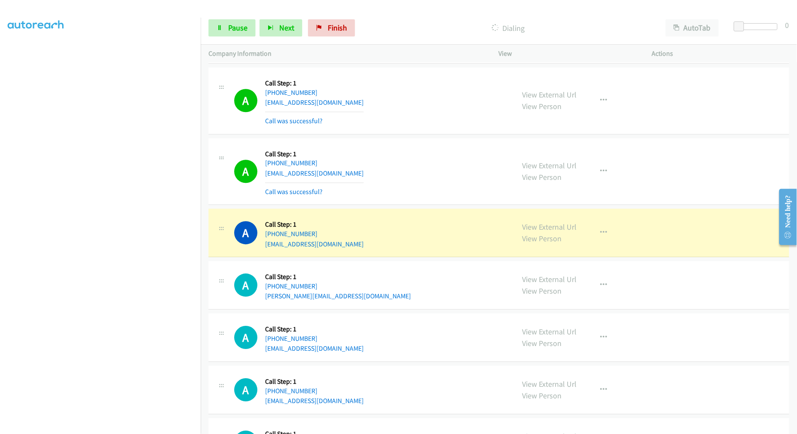
drag, startPoint x: 546, startPoint y: 229, endPoint x: 449, endPoint y: 135, distance: 135.0
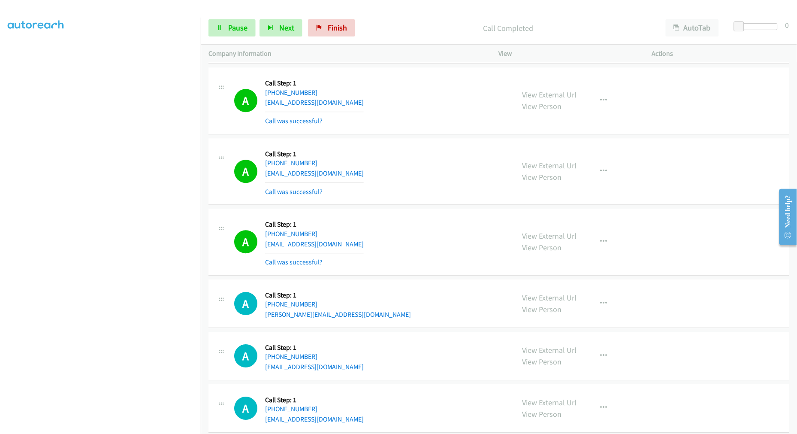
scroll to position [5123, 0]
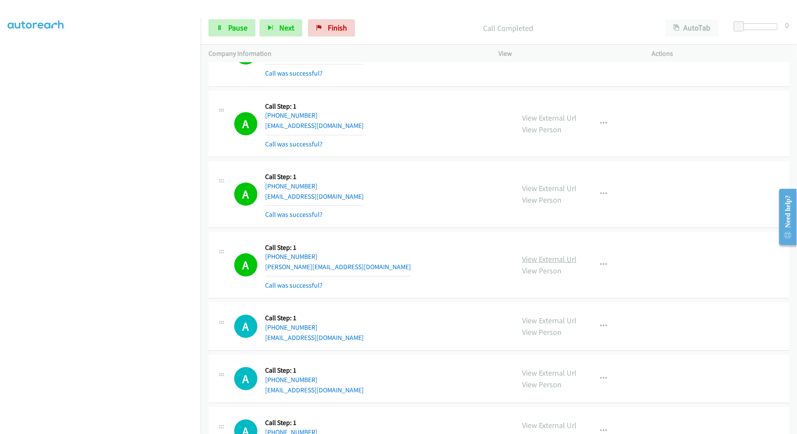
drag, startPoint x: 549, startPoint y: 262, endPoint x: 317, endPoint y: 64, distance: 304.4
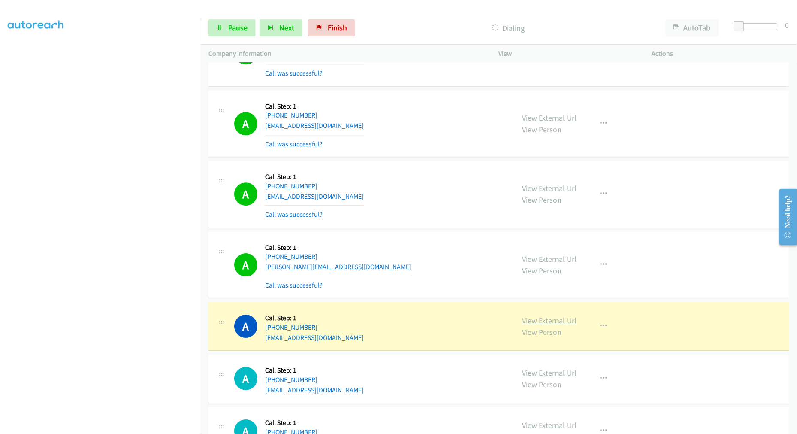
drag, startPoint x: 526, startPoint y: 322, endPoint x: 285, endPoint y: 1, distance: 401.2
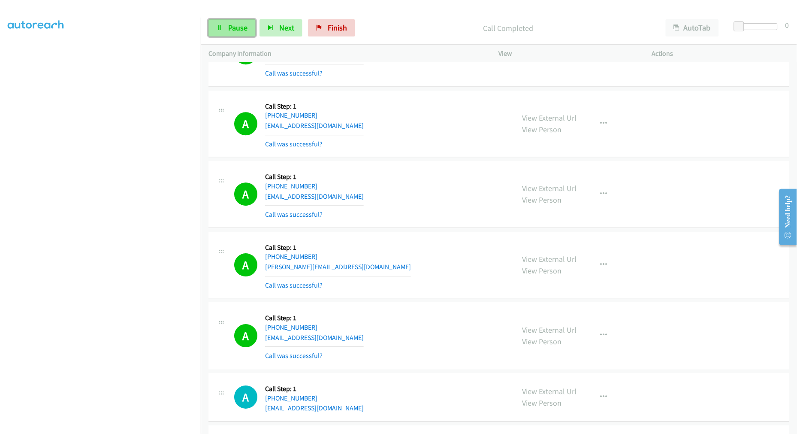
click at [242, 21] on link "Pause" at bounding box center [231, 27] width 47 height 17
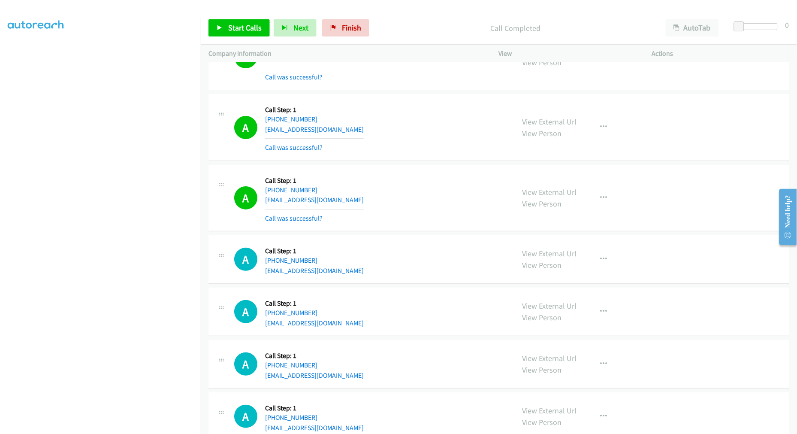
scroll to position [5314, 0]
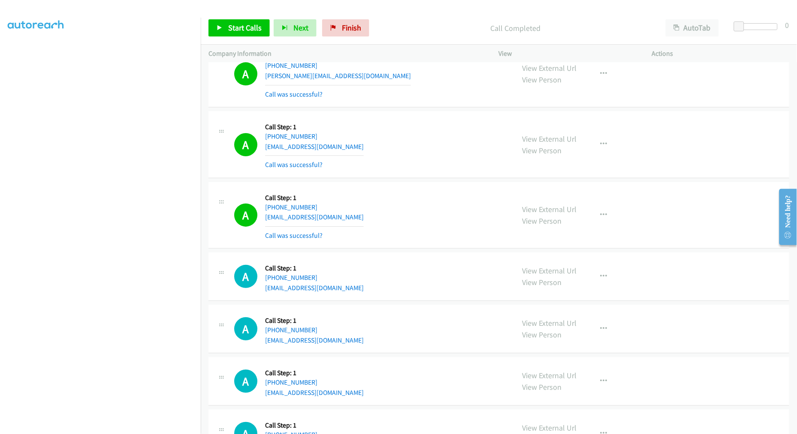
drag, startPoint x: 406, startPoint y: 21, endPoint x: 428, endPoint y: 22, distance: 21.1
click at [409, 21] on div "Call Completed" at bounding box center [515, 27] width 285 height 17
click at [418, 27] on p "Call Completed" at bounding box center [515, 28] width 269 height 12
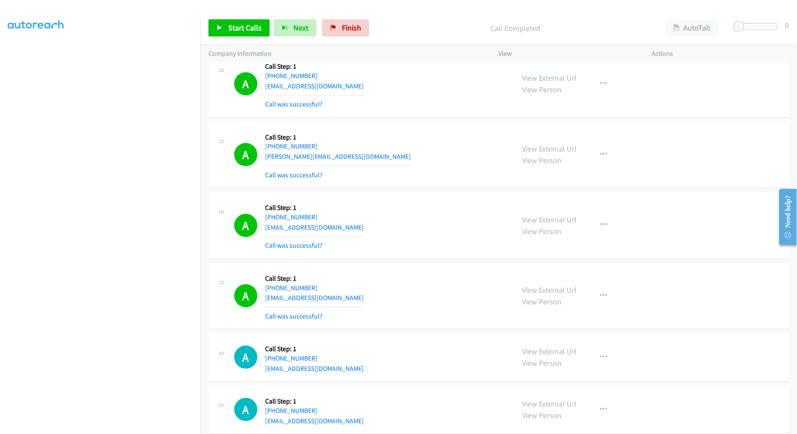
scroll to position [5224, 0]
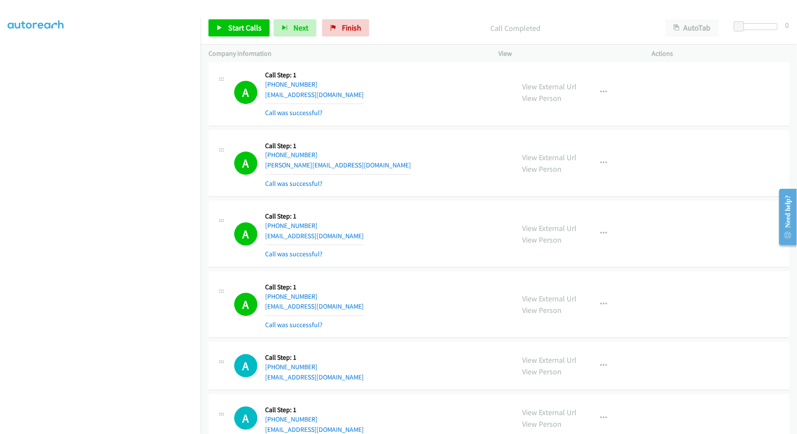
drag, startPoint x: 563, startPoint y: 159, endPoint x: 515, endPoint y: 129, distance: 57.4
